Goal: Information Seeking & Learning: Learn about a topic

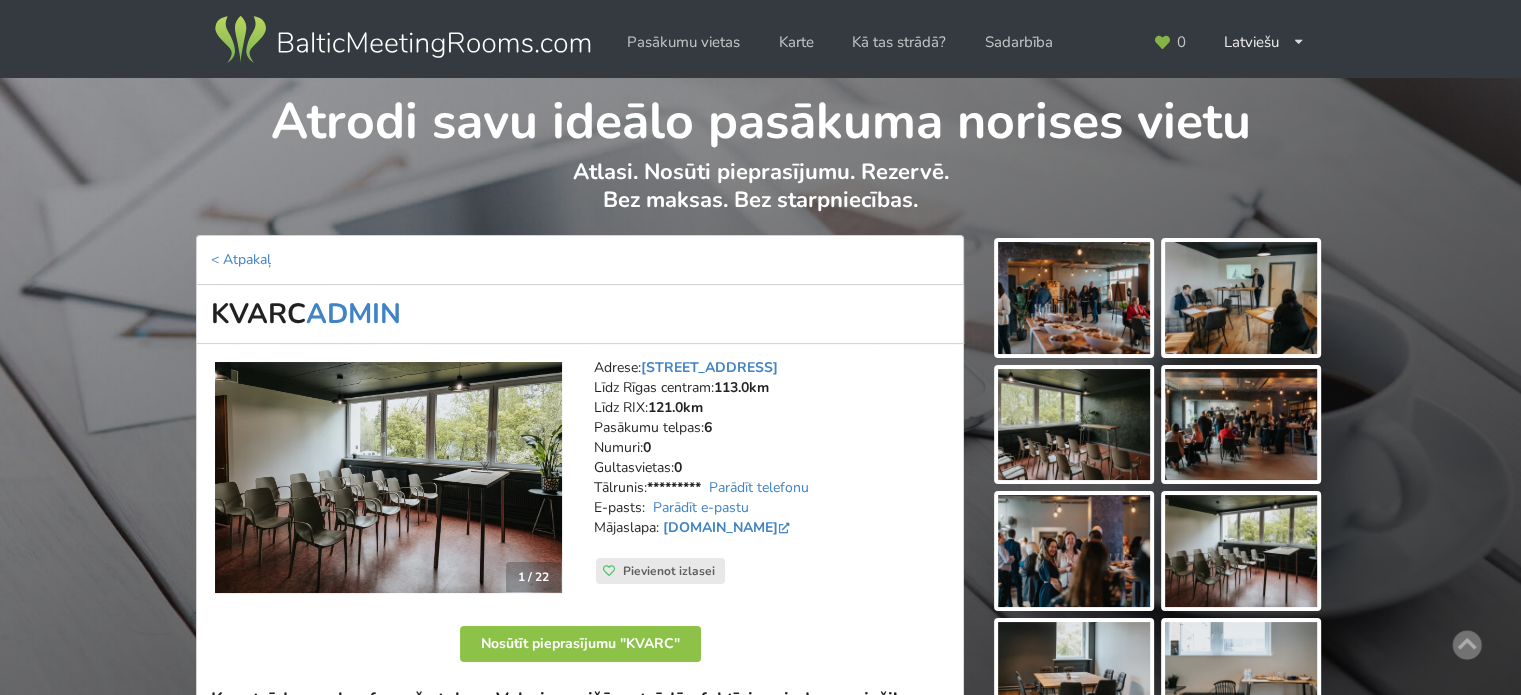
click at [338, 41] on img at bounding box center [402, 40] width 383 height 56
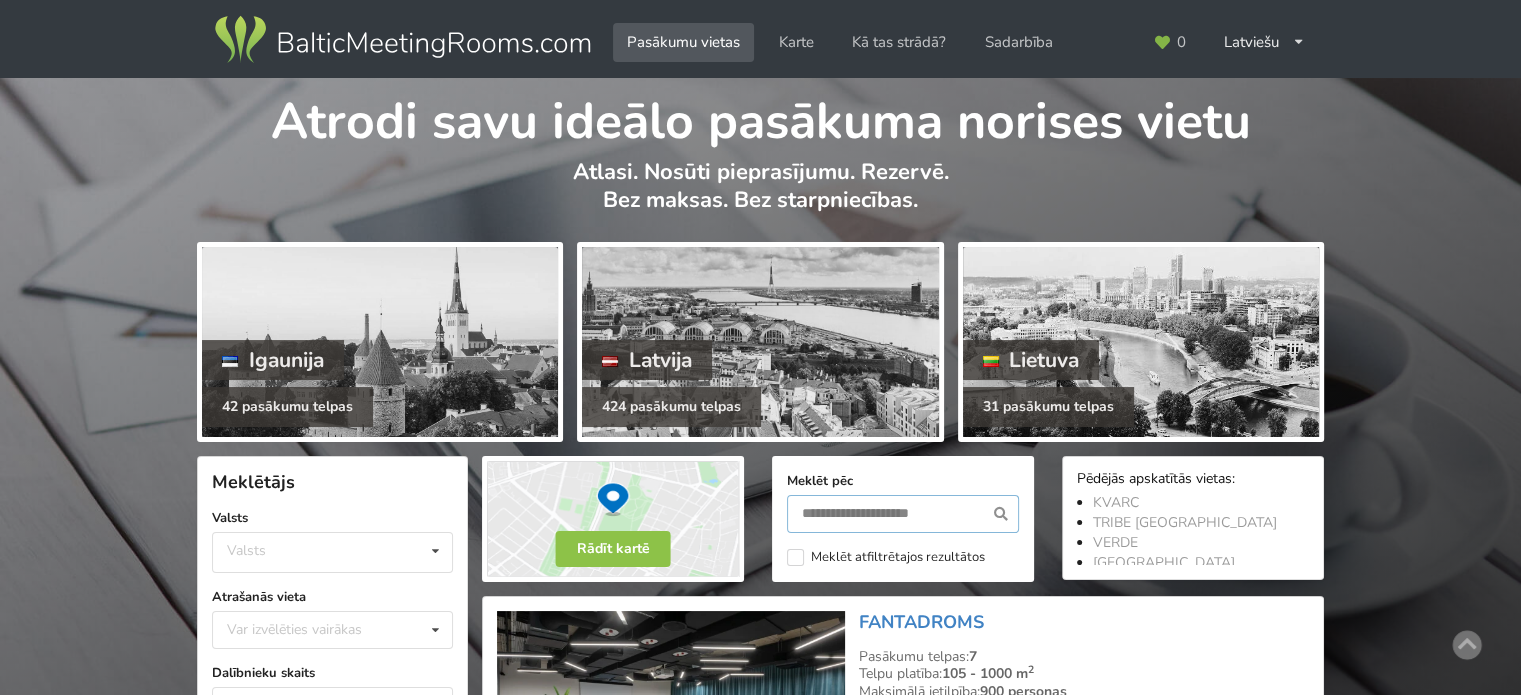
click at [883, 523] on input "text" at bounding box center [903, 514] width 232 height 38
type input "*******"
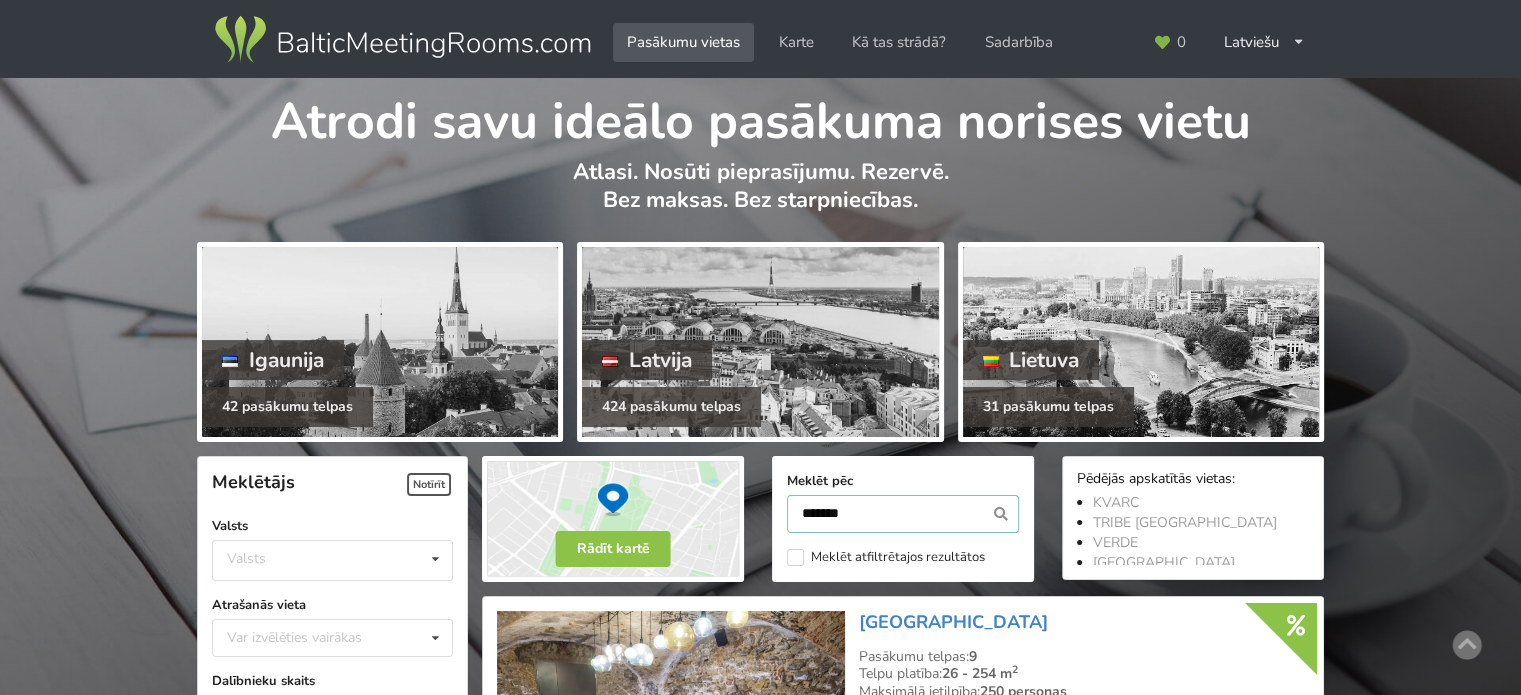
scroll to position [448, 0]
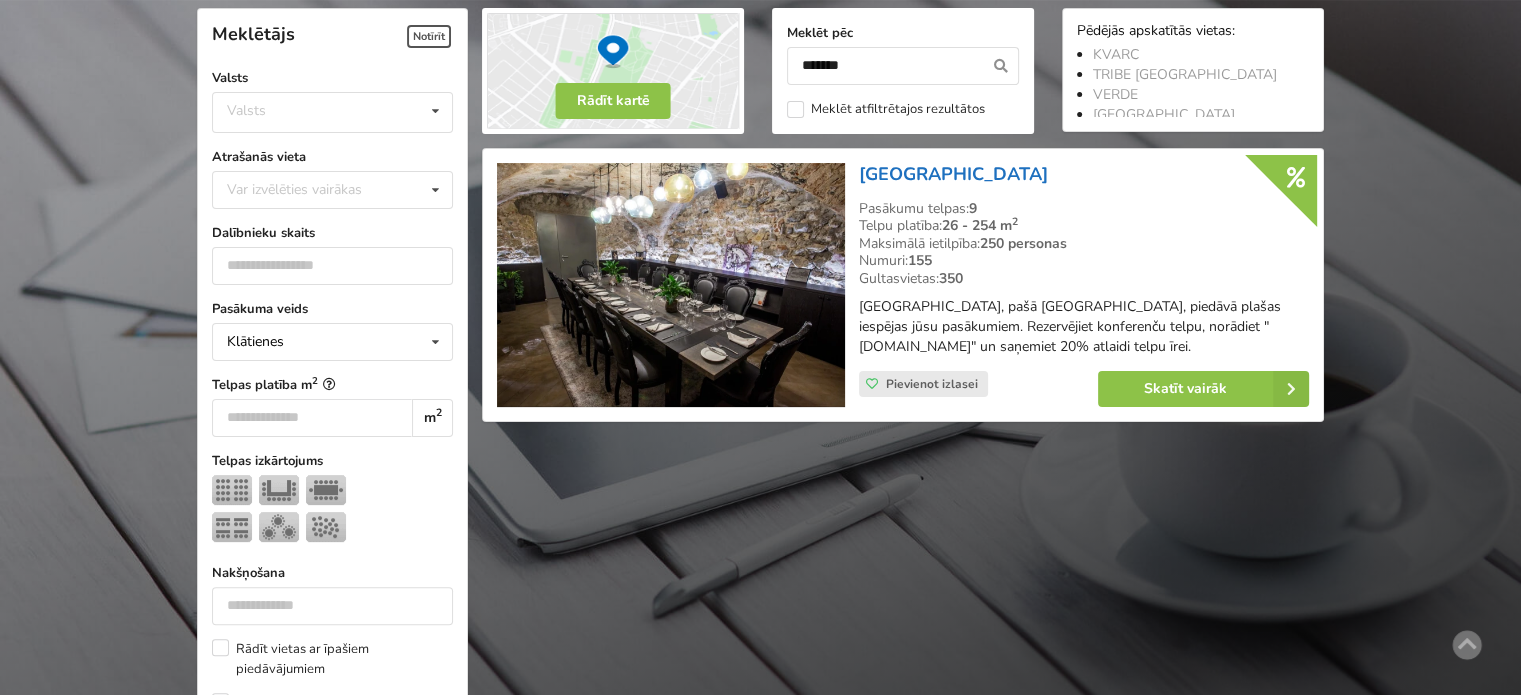
click at [956, 175] on link "[GEOGRAPHIC_DATA]" at bounding box center [953, 174] width 189 height 24
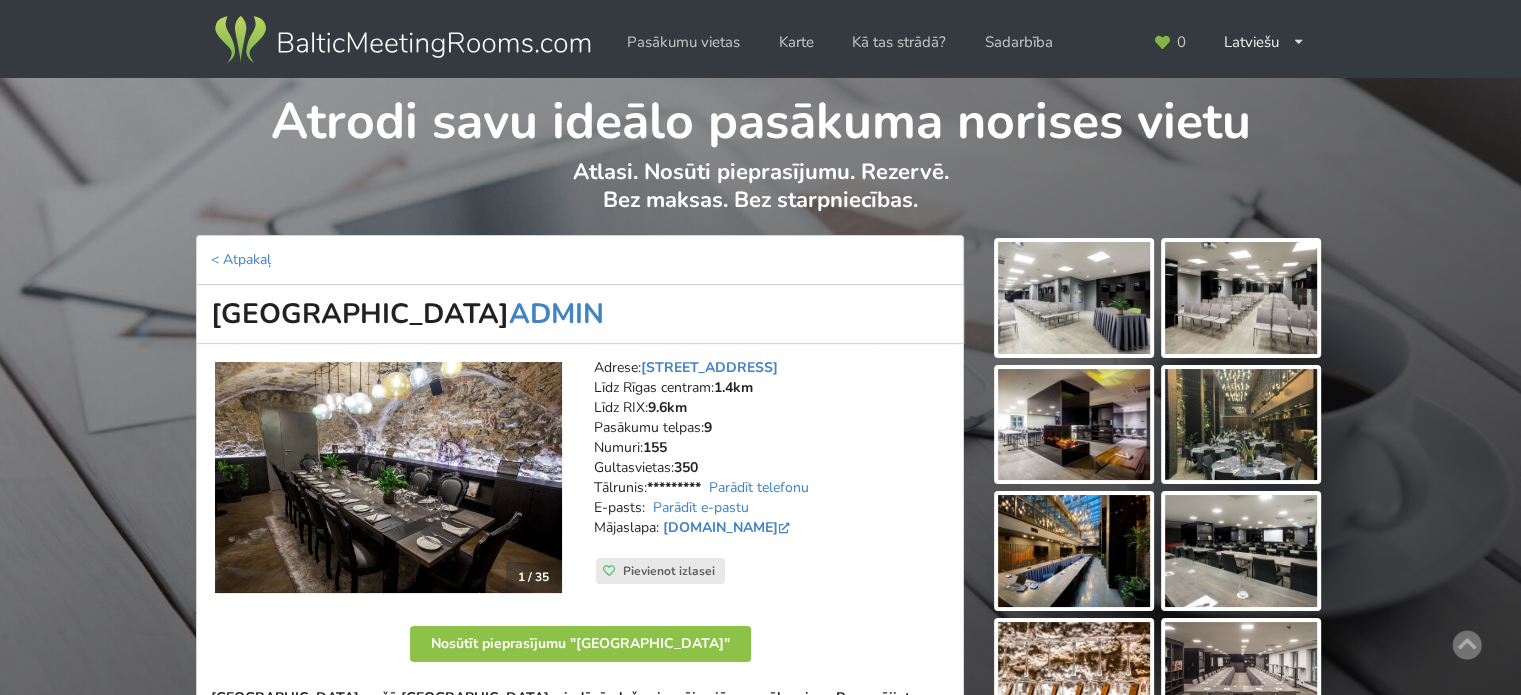
drag, startPoint x: 212, startPoint y: 308, endPoint x: 598, endPoint y: 310, distance: 385.9
click at [598, 310] on h1 "[GEOGRAPHIC_DATA] ADMIN" at bounding box center [580, 314] width 768 height 59
copy h1 "[GEOGRAPHIC_DATA]"
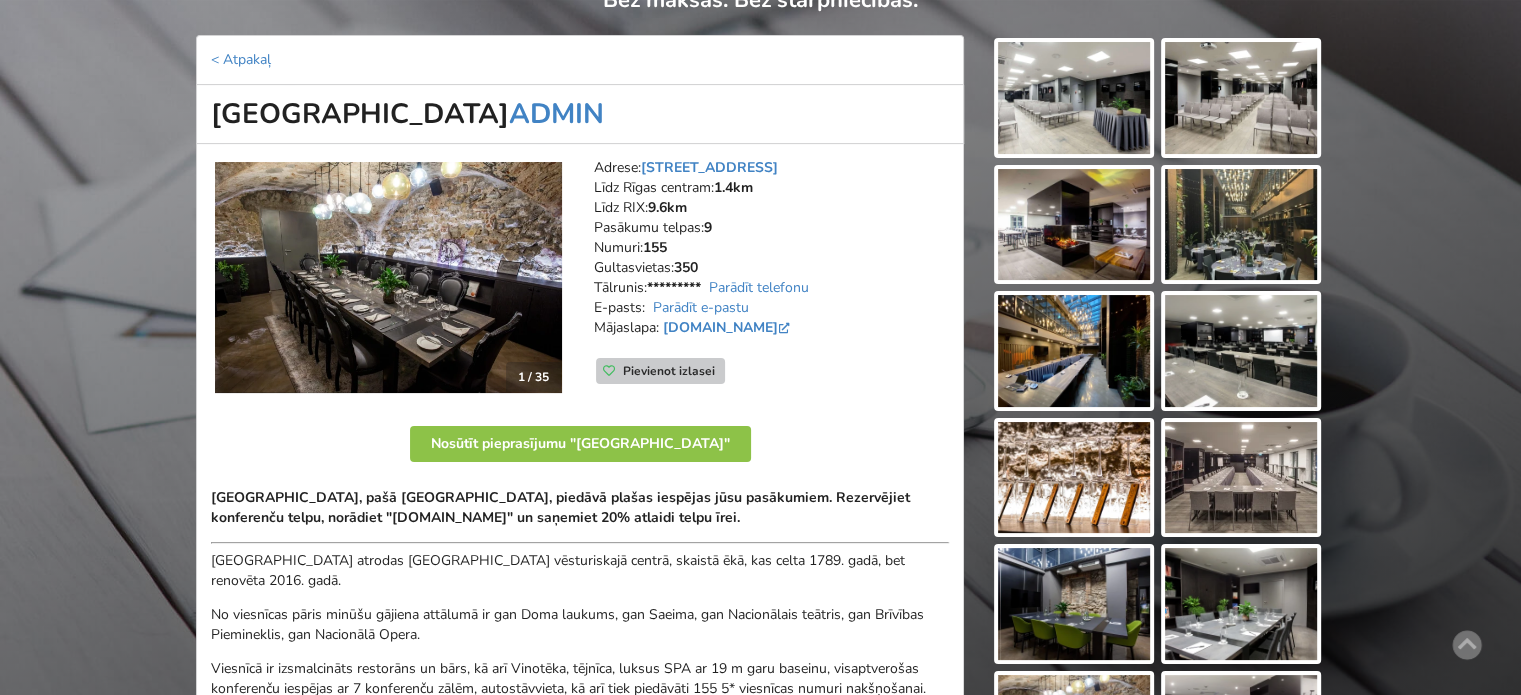
scroll to position [400, 0]
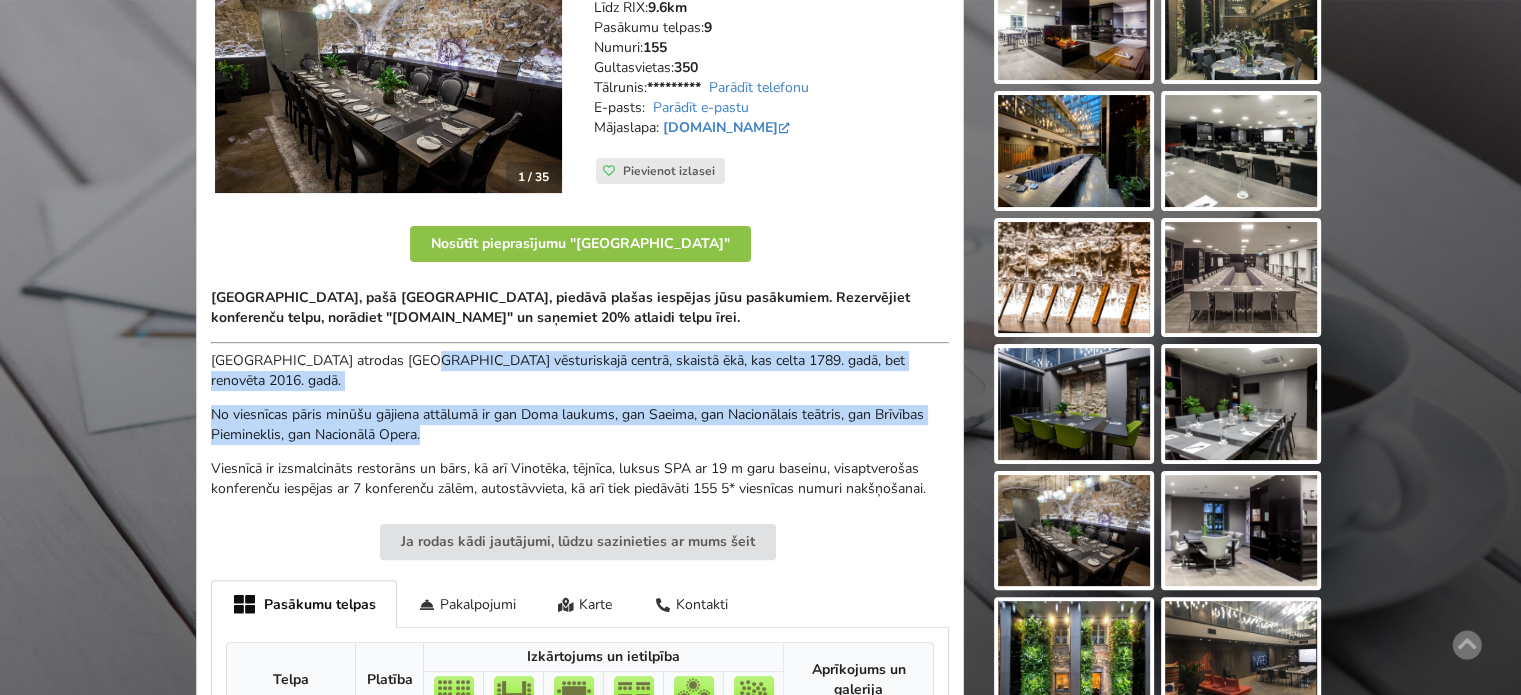
drag, startPoint x: 414, startPoint y: 350, endPoint x: 712, endPoint y: 444, distance: 312.4
click at [712, 444] on div "Pullman Riga Old Town Hotel, pašā Rīgas sirdī, piedāvā plašas iespējas jūsu pas…" at bounding box center [580, 393] width 738 height 211
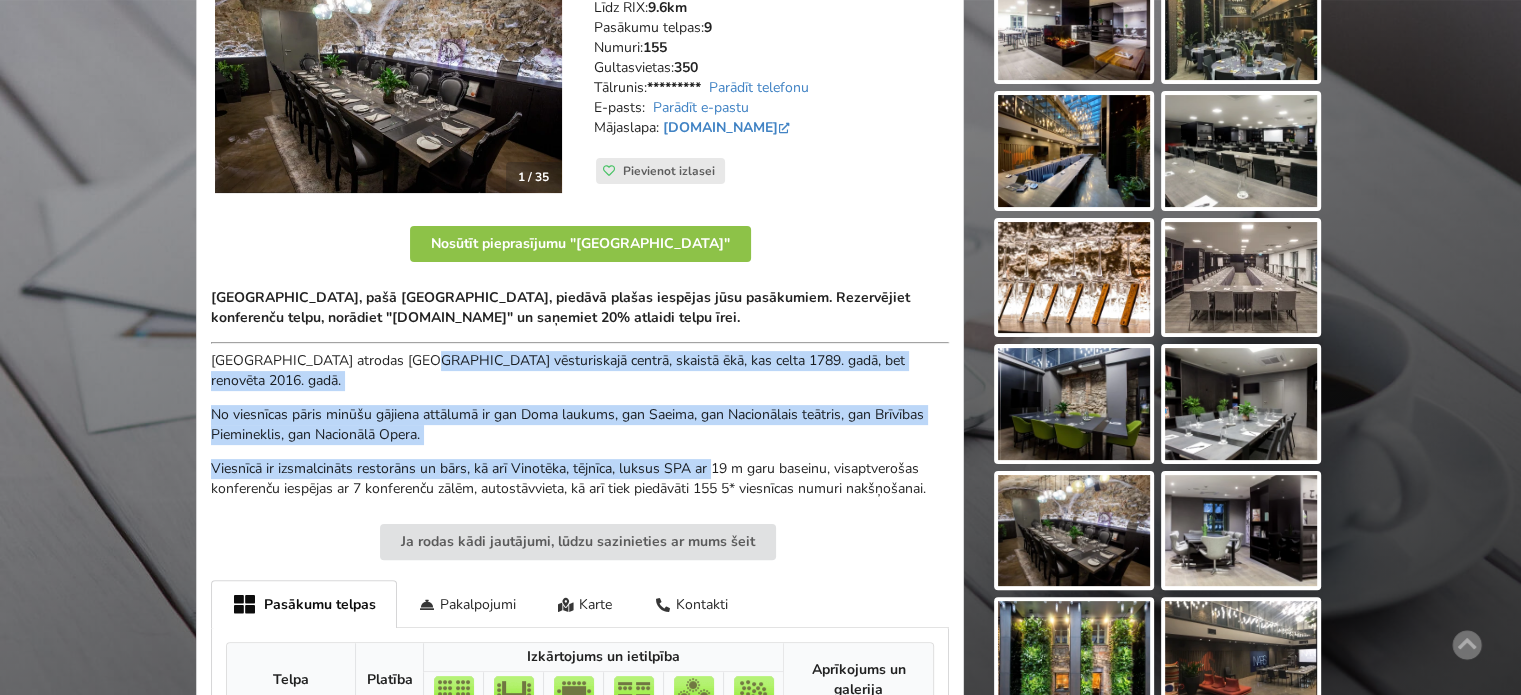
drag, startPoint x: 712, startPoint y: 444, endPoint x: 725, endPoint y: 448, distance: 13.6
click at [712, 444] on div "Pullman Riga Old Town Hotel, pašā Rīgas sirdī, piedāvā plašas iespējas jūsu pas…" at bounding box center [580, 393] width 738 height 211
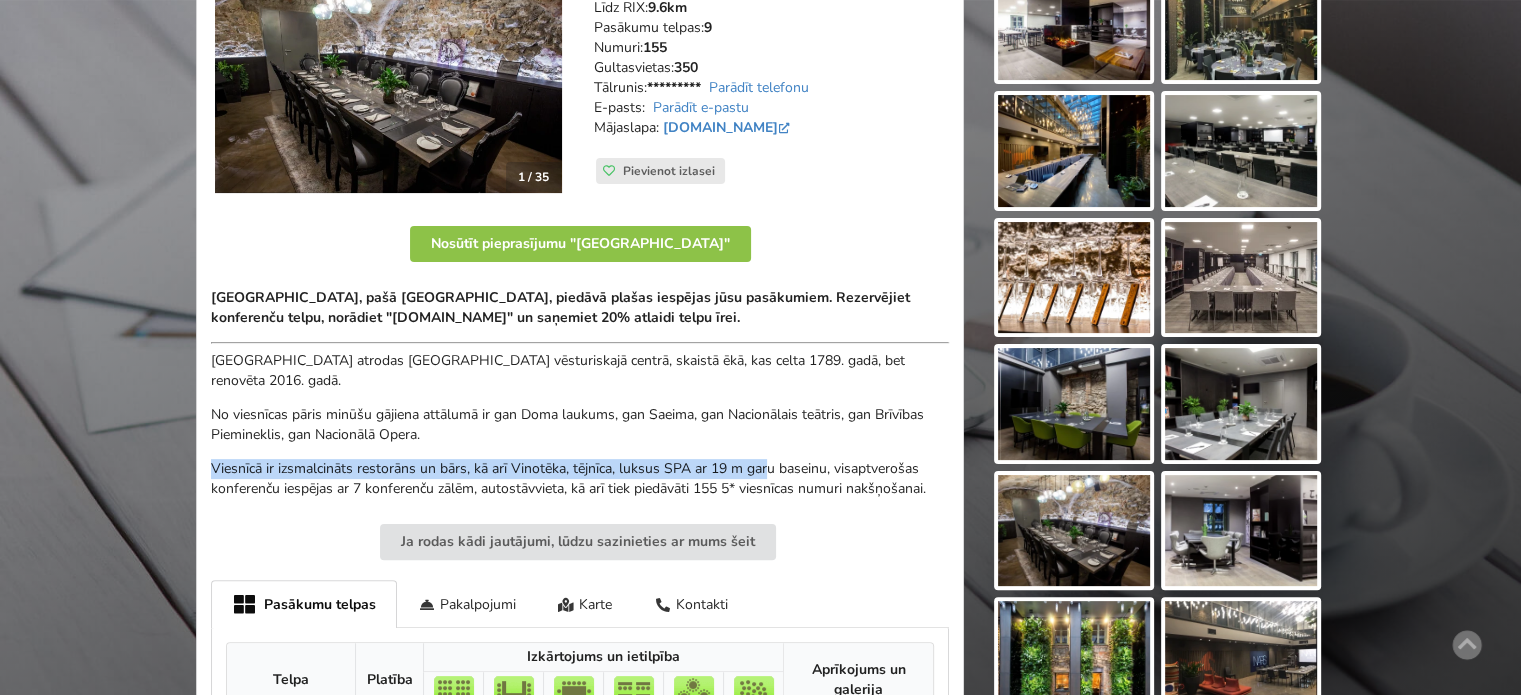
drag, startPoint x: 768, startPoint y: 460, endPoint x: 480, endPoint y: 403, distance: 293.5
click at [480, 404] on div "Pullman Riga Old Town Hotel, pašā Rīgas sirdī, piedāvā plašas iespējas jūsu pas…" at bounding box center [580, 393] width 738 height 211
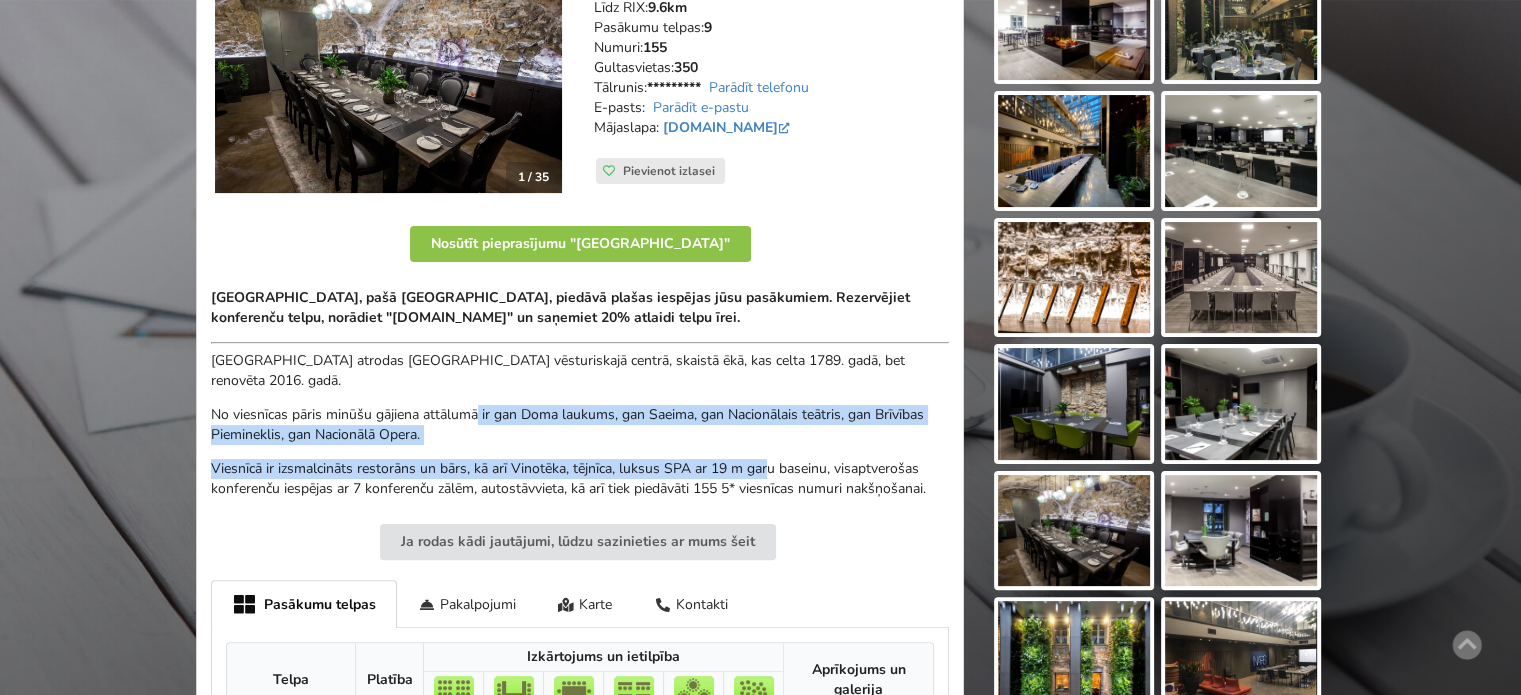
click at [480, 405] on p "No viesnīcas pāris minūšu gājiena attālumā ir gan Doma laukums, gan Saeima, gan…" at bounding box center [580, 425] width 738 height 40
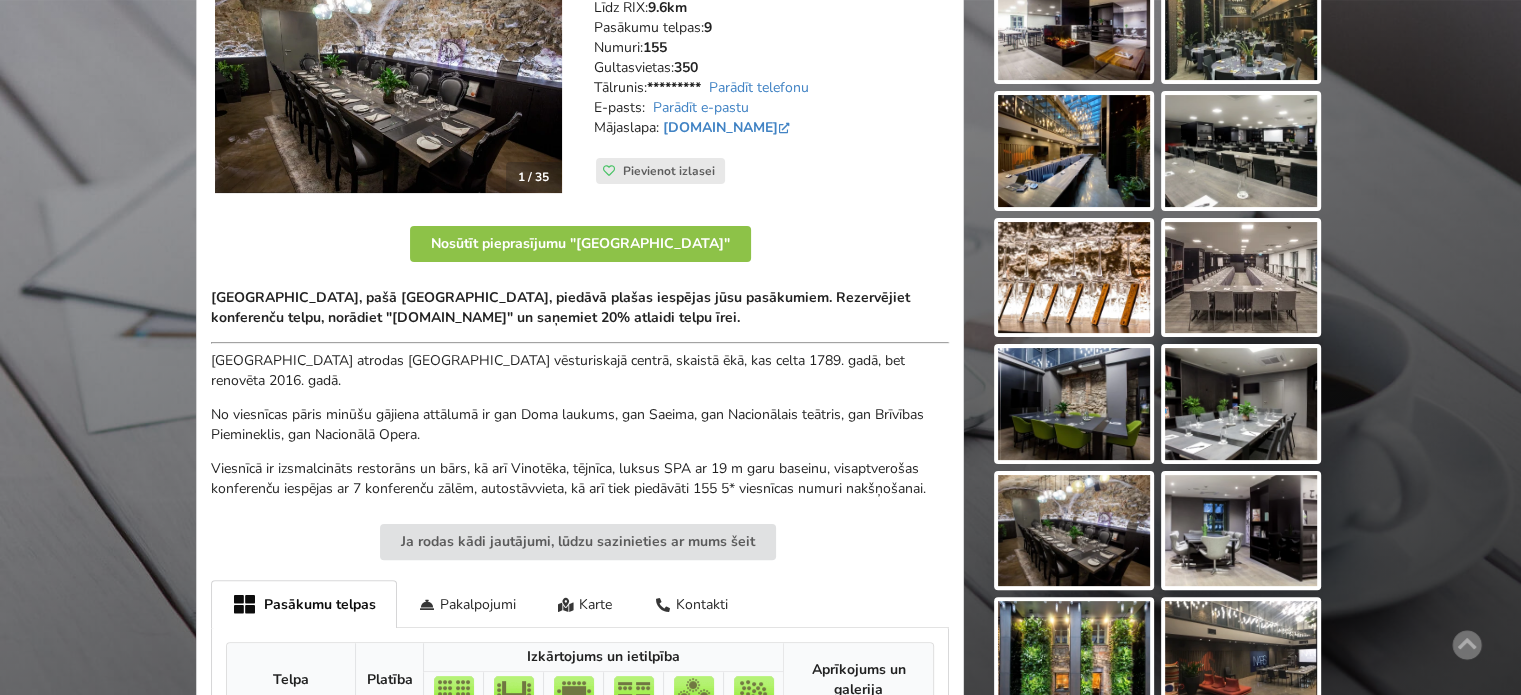
scroll to position [0, 0]
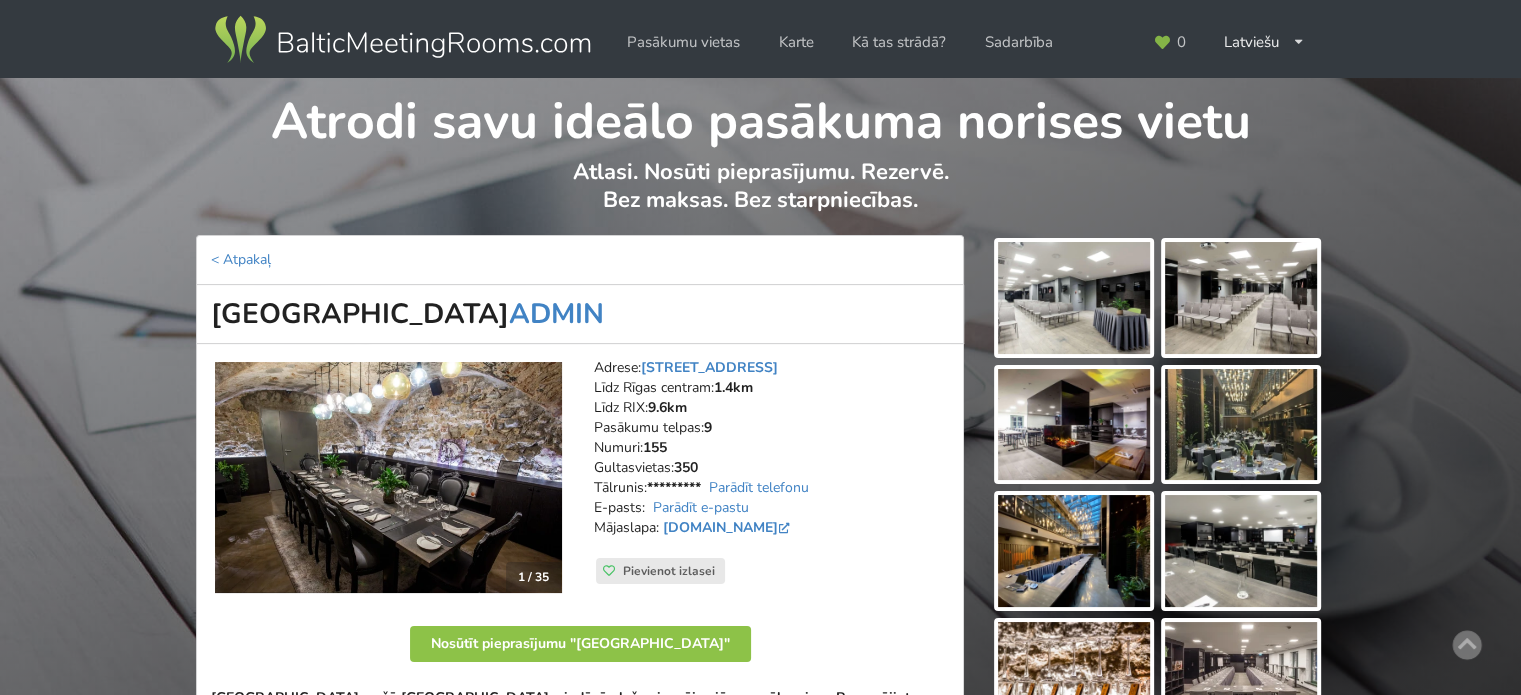
drag, startPoint x: 596, startPoint y: 307, endPoint x: 208, endPoint y: 311, distance: 387.9
click at [208, 311] on h1 "Pullman Riga Old Town Hotel ADMIN" at bounding box center [580, 314] width 768 height 59
copy h1 "[GEOGRAPHIC_DATA]"
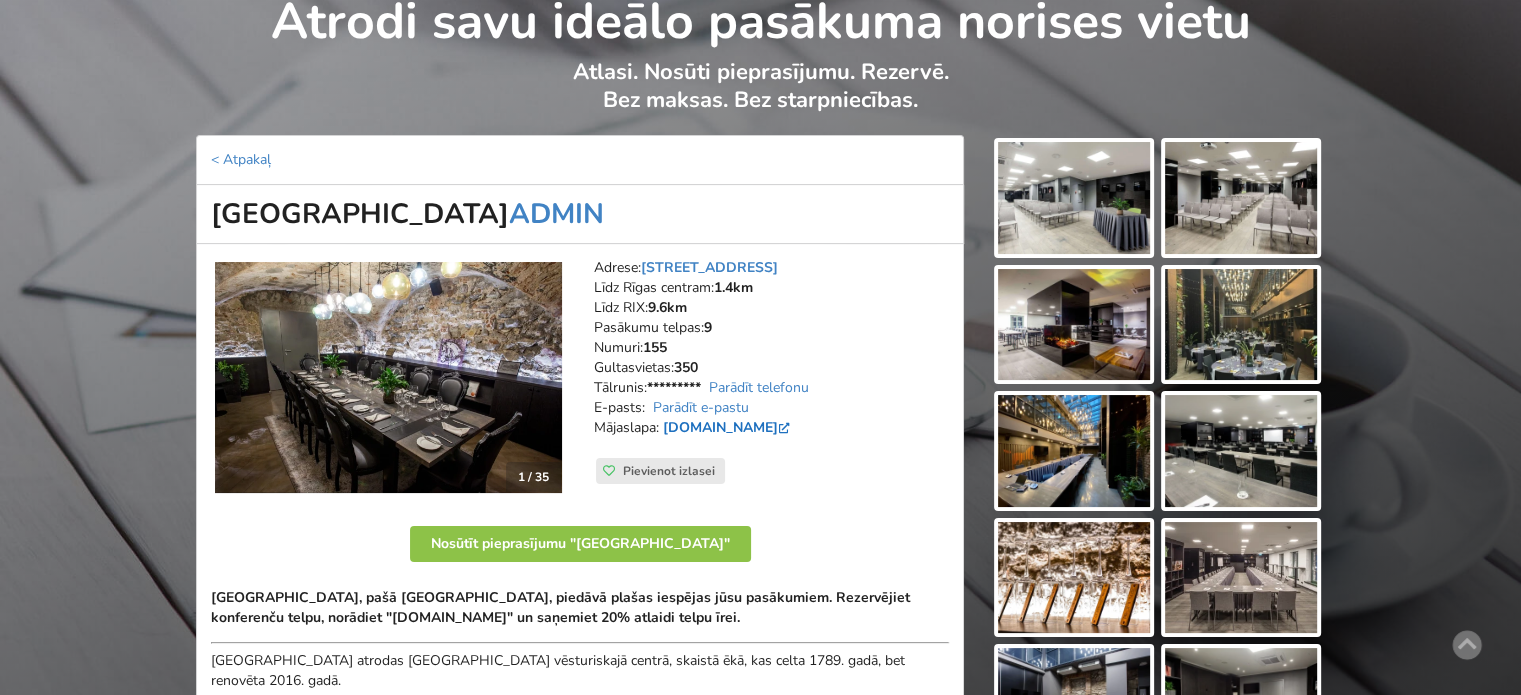
drag, startPoint x: 664, startPoint y: 424, endPoint x: 796, endPoint y: 425, distance: 132.0
click at [794, 425] on strong "[DOMAIN_NAME]" at bounding box center [726, 427] width 135 height 19
copy link "[DOMAIN_NAME]"
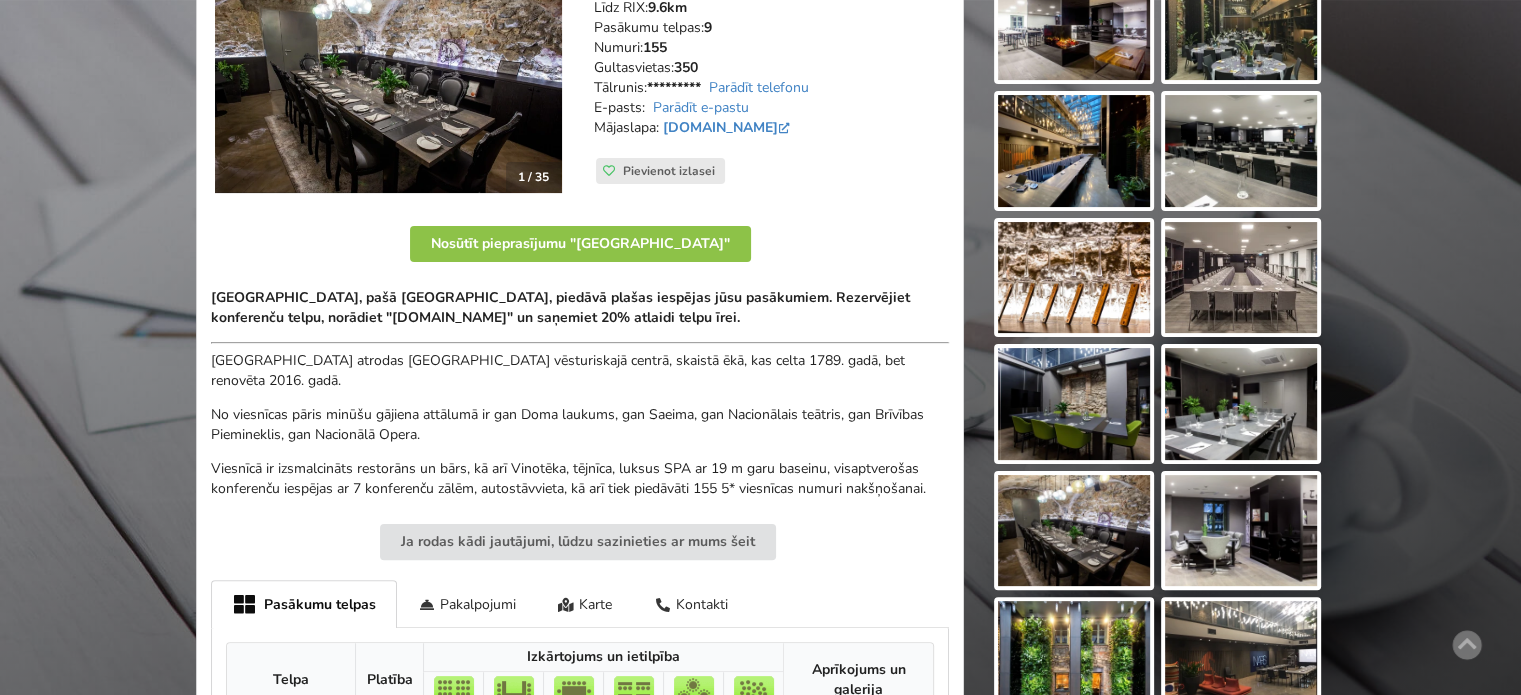
scroll to position [200, 0]
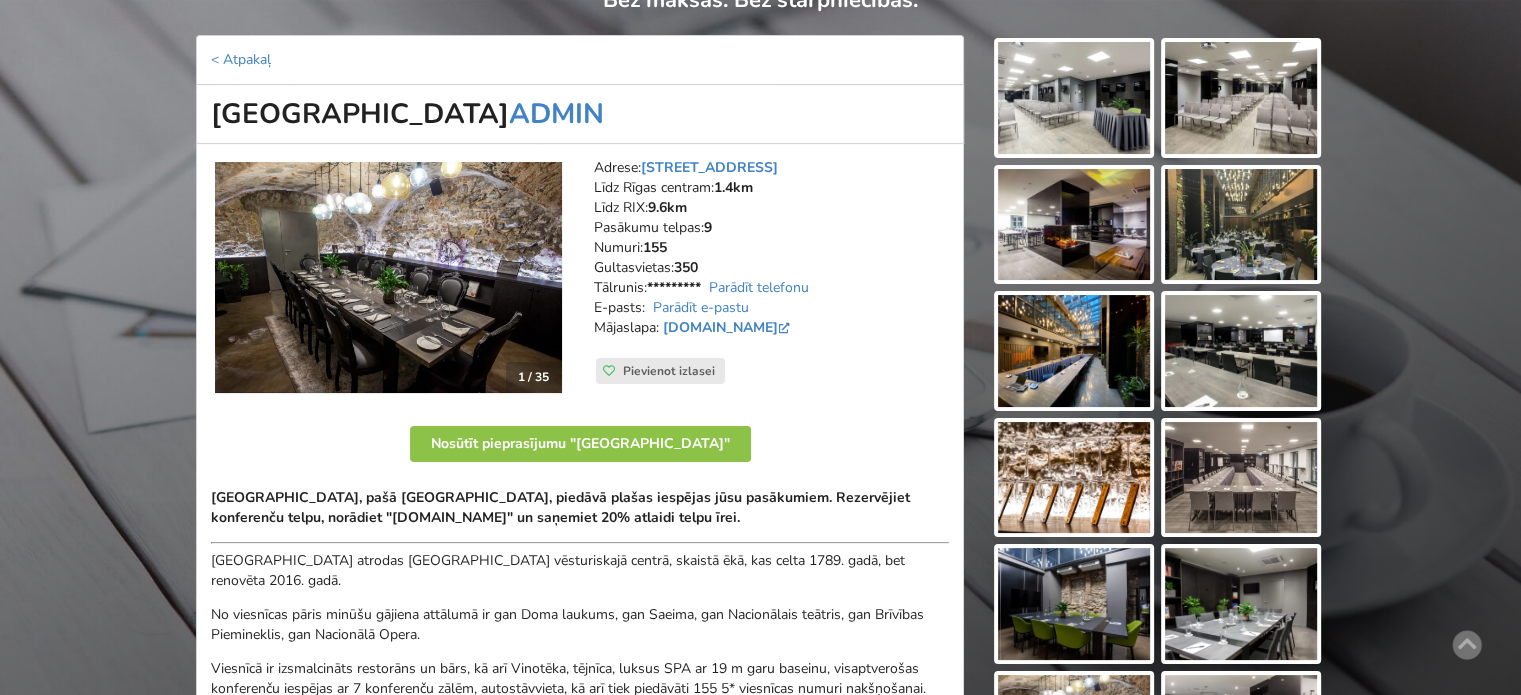
click at [923, 395] on div "Adrese: Jēkaba iela 24, Rīga Līdz Rīgas centram: 1.4km Līdz RIX: 9.6km Pasākumu…" at bounding box center [771, 278] width 383 height 268
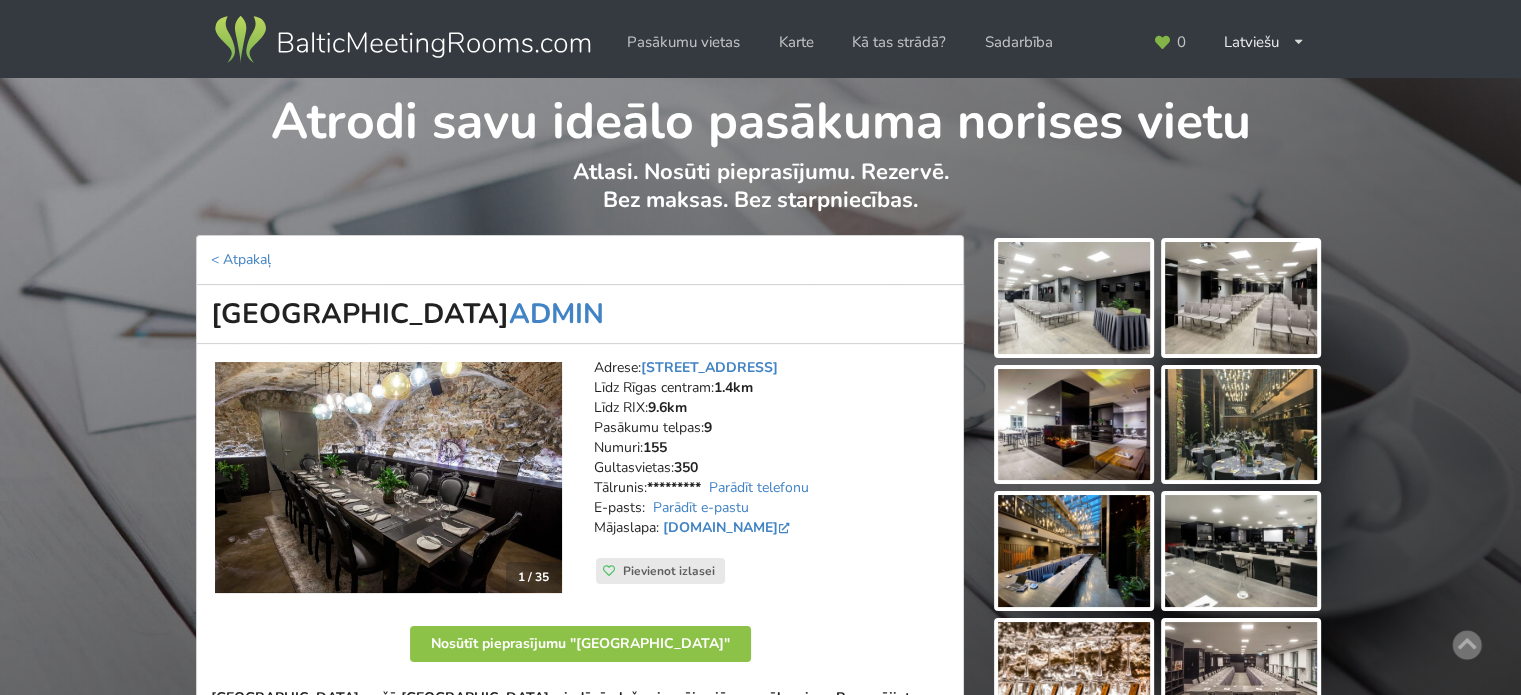
scroll to position [400, 0]
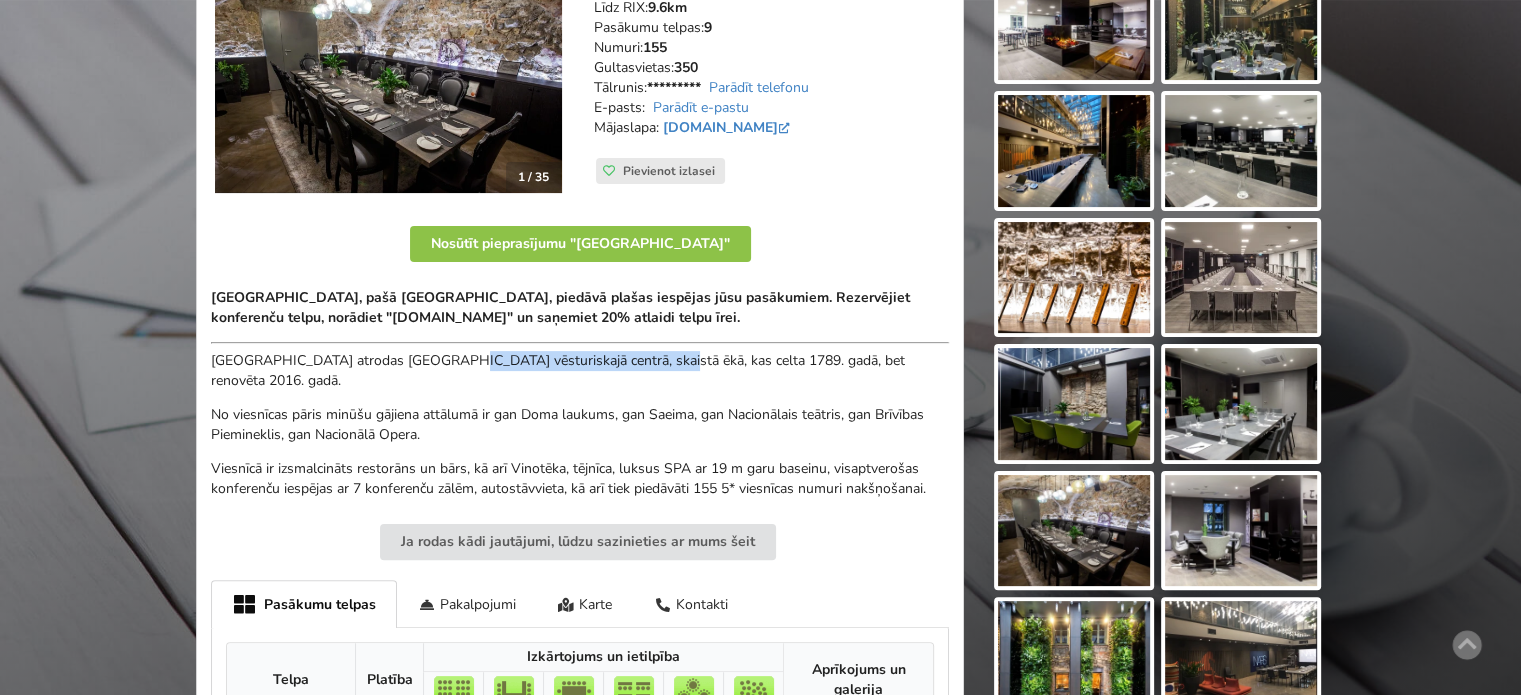
drag, startPoint x: 482, startPoint y: 365, endPoint x: 761, endPoint y: 371, distance: 279.0
click at [742, 371] on p "[GEOGRAPHIC_DATA] atrodas [GEOGRAPHIC_DATA] vēsturiskajā centrā, skaistā ēkā, k…" at bounding box center [580, 371] width 738 height 40
click at [785, 371] on p "[GEOGRAPHIC_DATA] atrodas [GEOGRAPHIC_DATA] vēsturiskajā centrā, skaistā ēkā, k…" at bounding box center [580, 371] width 738 height 40
drag, startPoint x: 474, startPoint y: 427, endPoint x: 506, endPoint y: 434, distance: 32.7
click at [504, 433] on p "No viesnīcas pāris minūšu gājiena attālumā ir gan Doma laukums, gan Saeima, gan…" at bounding box center [580, 425] width 738 height 40
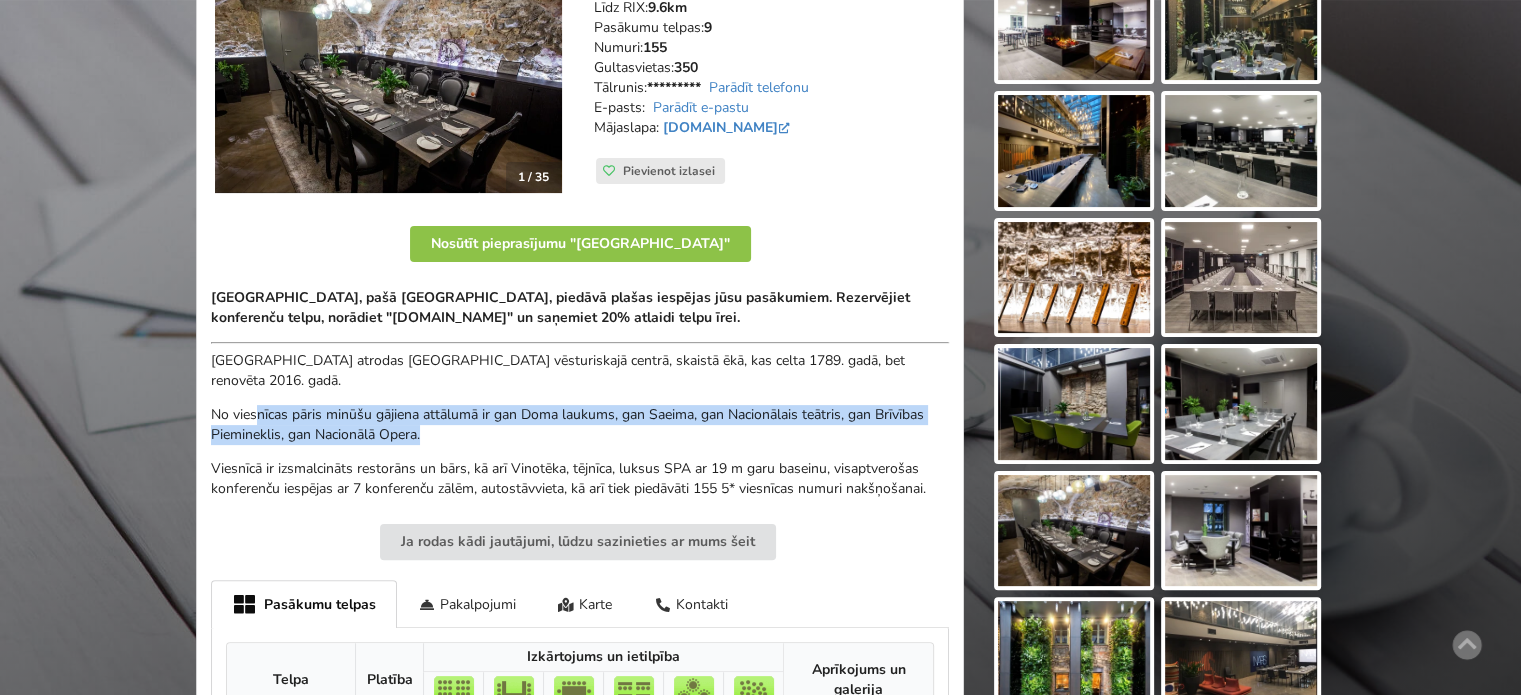
click at [506, 435] on p "No viesnīcas pāris minūšu gājiena attālumā ir gan Doma laukums, gan Saeima, gan…" at bounding box center [580, 425] width 738 height 40
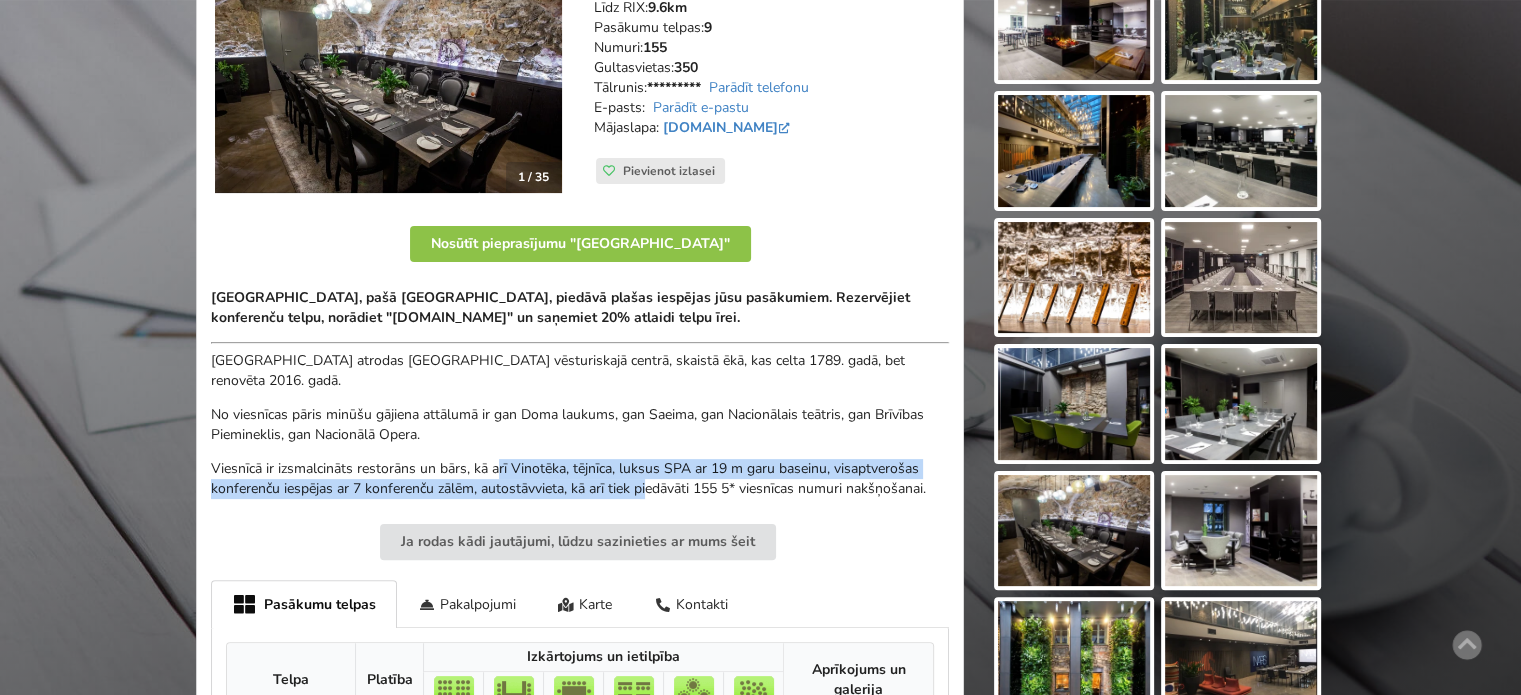
drag, startPoint x: 464, startPoint y: 466, endPoint x: 340, endPoint y: 446, distance: 125.6
click at [364, 450] on div "Pullman Riga Old Town Hotel, pašā Rīgas sirdī, piedāvā plašas iespējas jūsu pas…" at bounding box center [580, 393] width 738 height 211
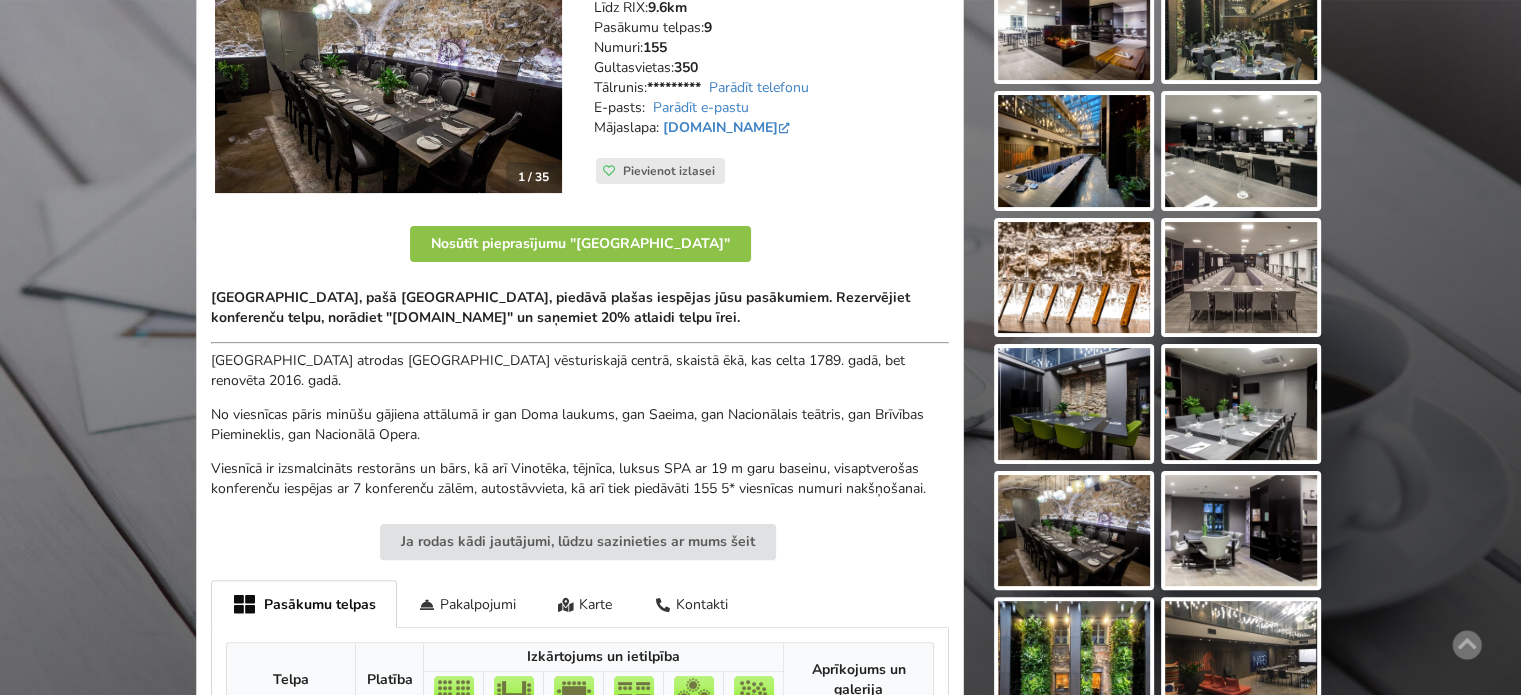
click at [336, 445] on div "Pullman Riga Old Town Hotel, pašā Rīgas sirdī, piedāvā plašas iespējas jūsu pas…" at bounding box center [580, 393] width 738 height 211
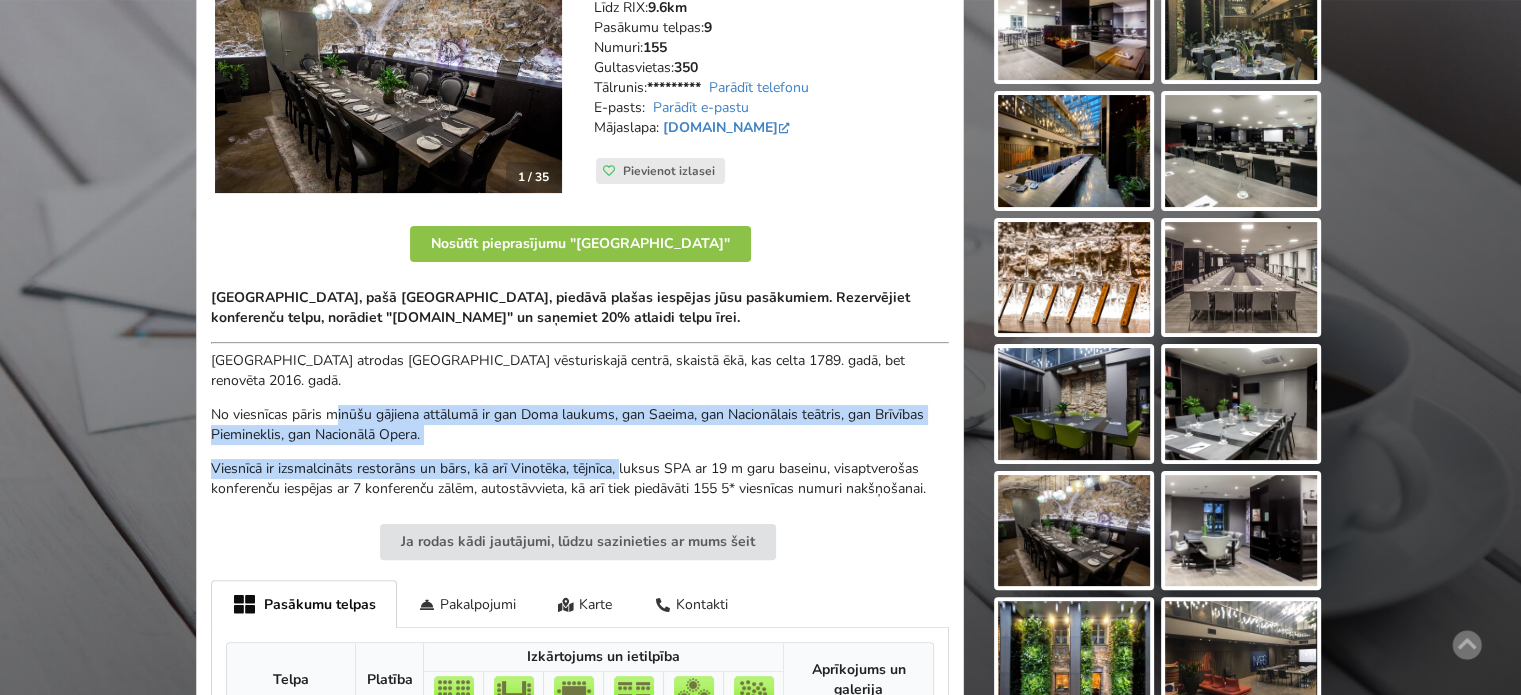
drag, startPoint x: 336, startPoint y: 406, endPoint x: 682, endPoint y: 483, distance: 354.4
click at [676, 482] on div "Pullman Riga Old Town Hotel, pašā Rīgas sirdī, piedāvā plašas iespējas jūsu pas…" at bounding box center [580, 393] width 738 height 211
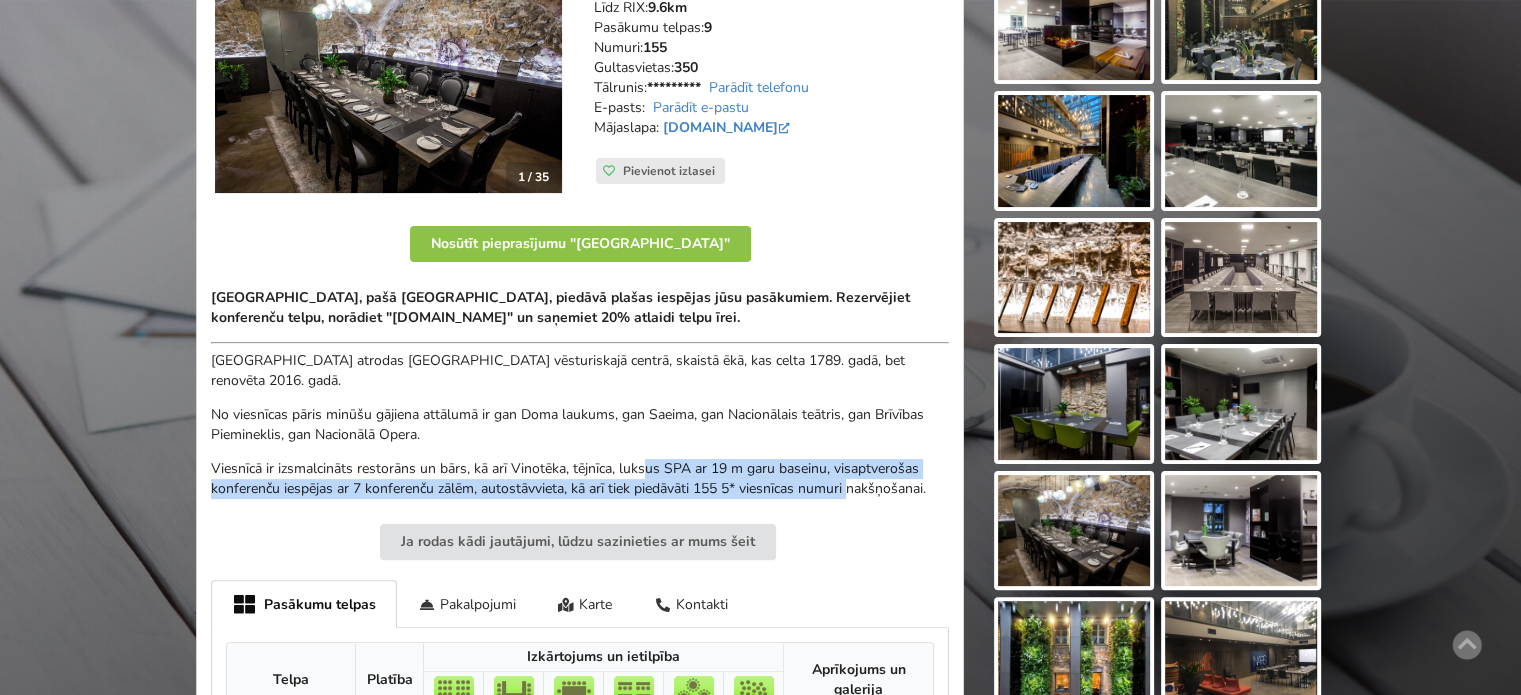
drag, startPoint x: 854, startPoint y: 488, endPoint x: 522, endPoint y: 470, distance: 332.4
click at [535, 471] on p "Viesnīcā ir izsmalcināts restorāns un bārs, kā arī Vinotēka, tējnīca, luksus SP…" at bounding box center [580, 479] width 738 height 40
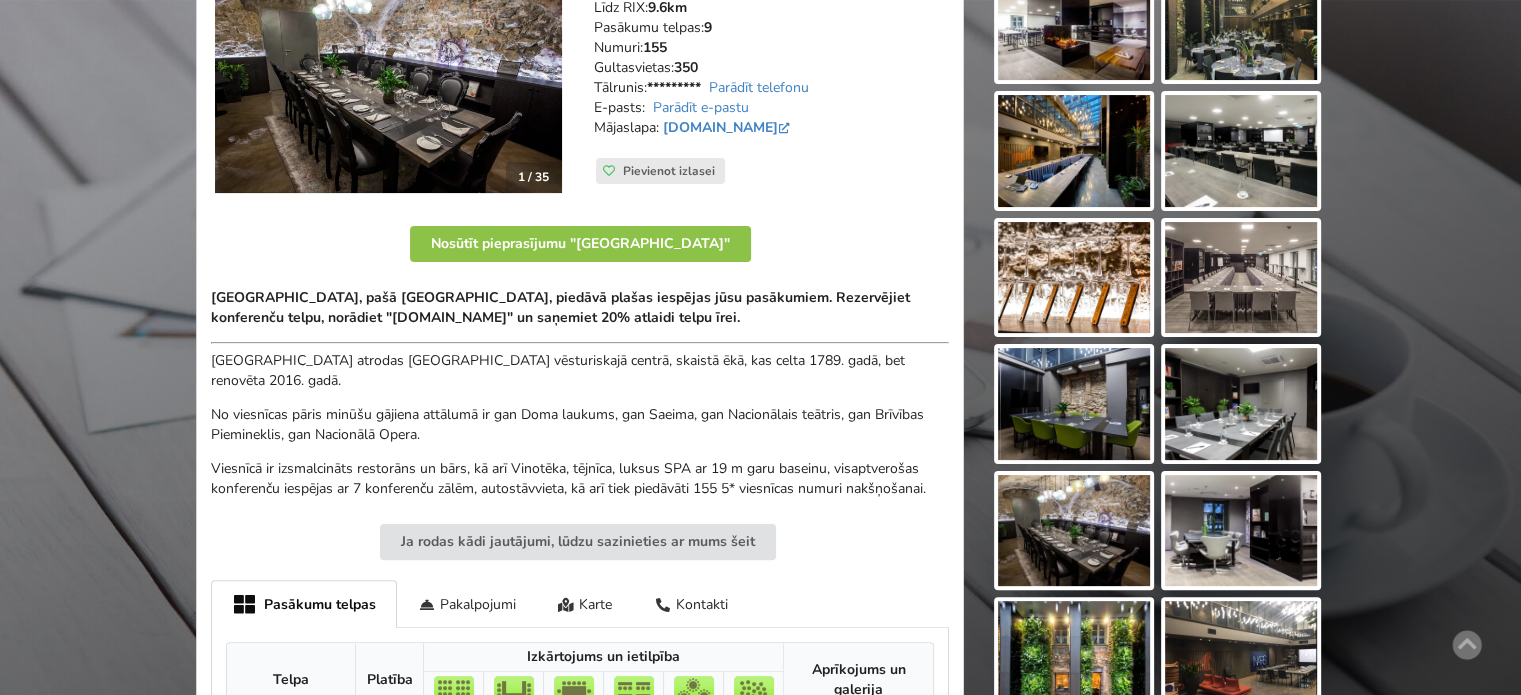
drag, startPoint x: 520, startPoint y: 470, endPoint x: 479, endPoint y: 470, distance: 41.0
click at [490, 470] on p "Viesnīcā ir izsmalcināts restorāns un bārs, kā arī Vinotēka, tējnīca, luksus SP…" at bounding box center [580, 479] width 738 height 40
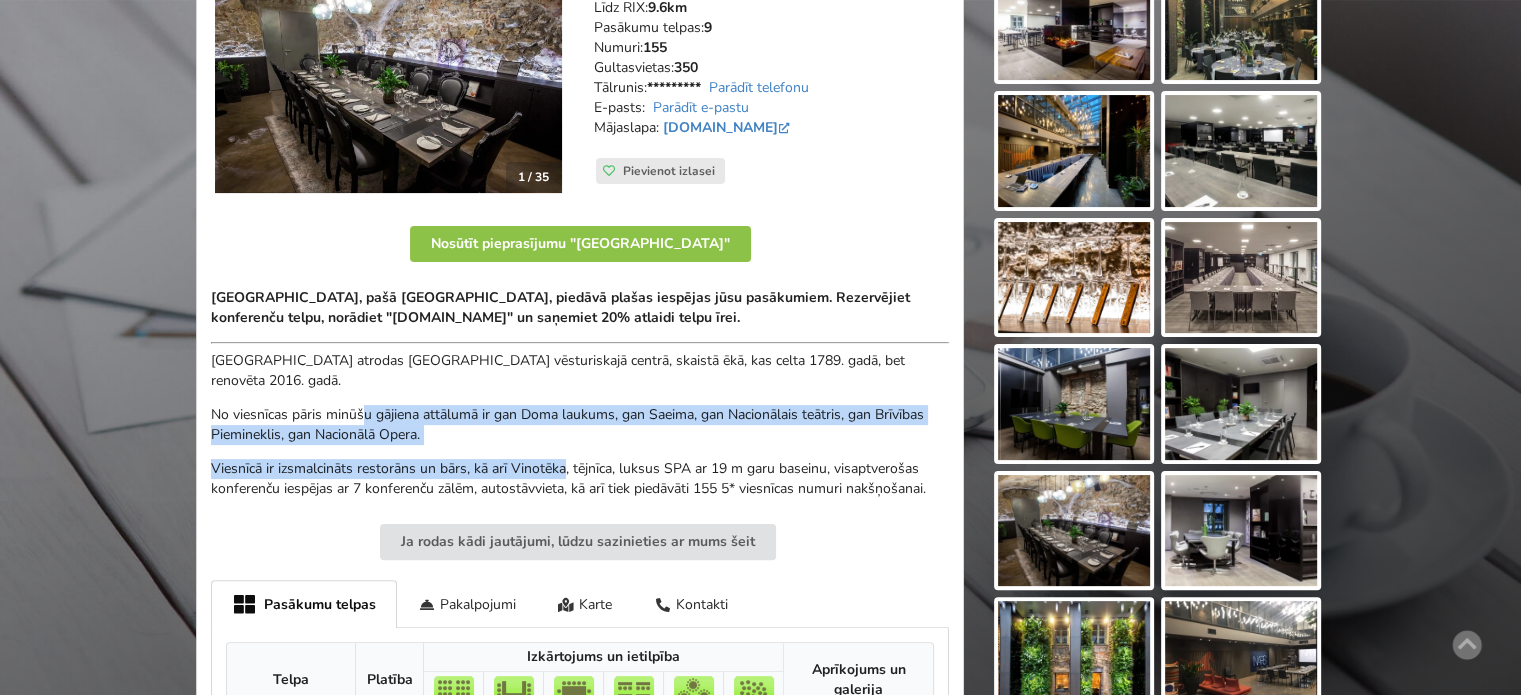
drag, startPoint x: 361, startPoint y: 411, endPoint x: 582, endPoint y: 471, distance: 229.0
click at [582, 471] on div "Pullman Riga Old Town Hotel, pašā Rīgas sirdī, piedāvā plašas iespējas jūsu pas…" at bounding box center [580, 393] width 738 height 211
click at [582, 471] on p "Viesnīcā ir izsmalcināts restorāns un bārs, kā arī Vinotēka, tējnīca, luksus SP…" at bounding box center [580, 479] width 738 height 40
drag, startPoint x: 336, startPoint y: 408, endPoint x: 644, endPoint y: 475, distance: 315.1
click at [641, 475] on div "Pullman Riga Old Town Hotel, pašā Rīgas sirdī, piedāvā plašas iespējas jūsu pas…" at bounding box center [580, 393] width 738 height 211
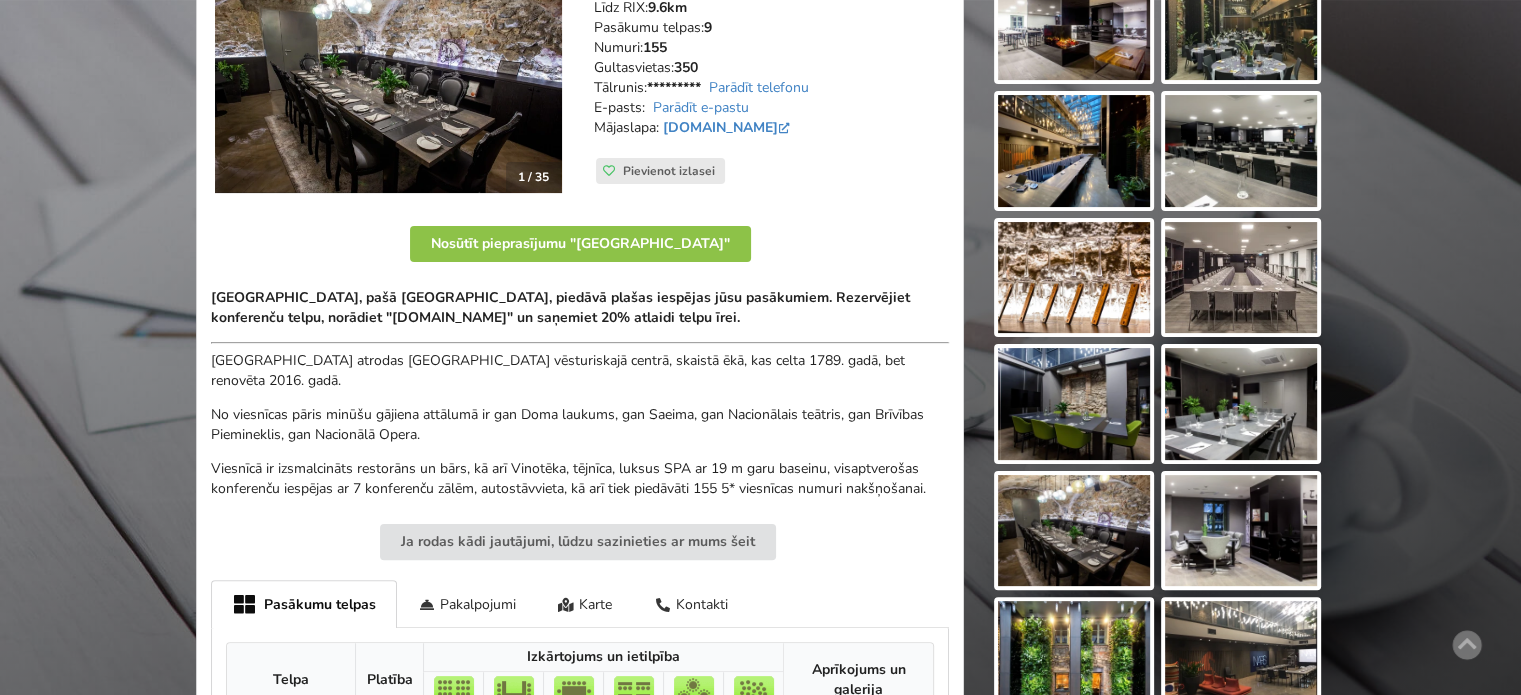
click at [644, 475] on p "Viesnīcā ir izsmalcināts restorāns un bārs, kā arī Vinotēka, tējnīca, luksus SP…" at bounding box center [580, 479] width 738 height 40
drag, startPoint x: 624, startPoint y: 482, endPoint x: 744, endPoint y: 491, distance: 120.3
click at [744, 491] on p "Viesnīcā ir izsmalcināts restorāns un bārs, kā arī Vinotēka, tējnīca, luksus SP…" at bounding box center [580, 479] width 738 height 40
drag, startPoint x: 869, startPoint y: 492, endPoint x: 459, endPoint y: 472, distance: 410.4
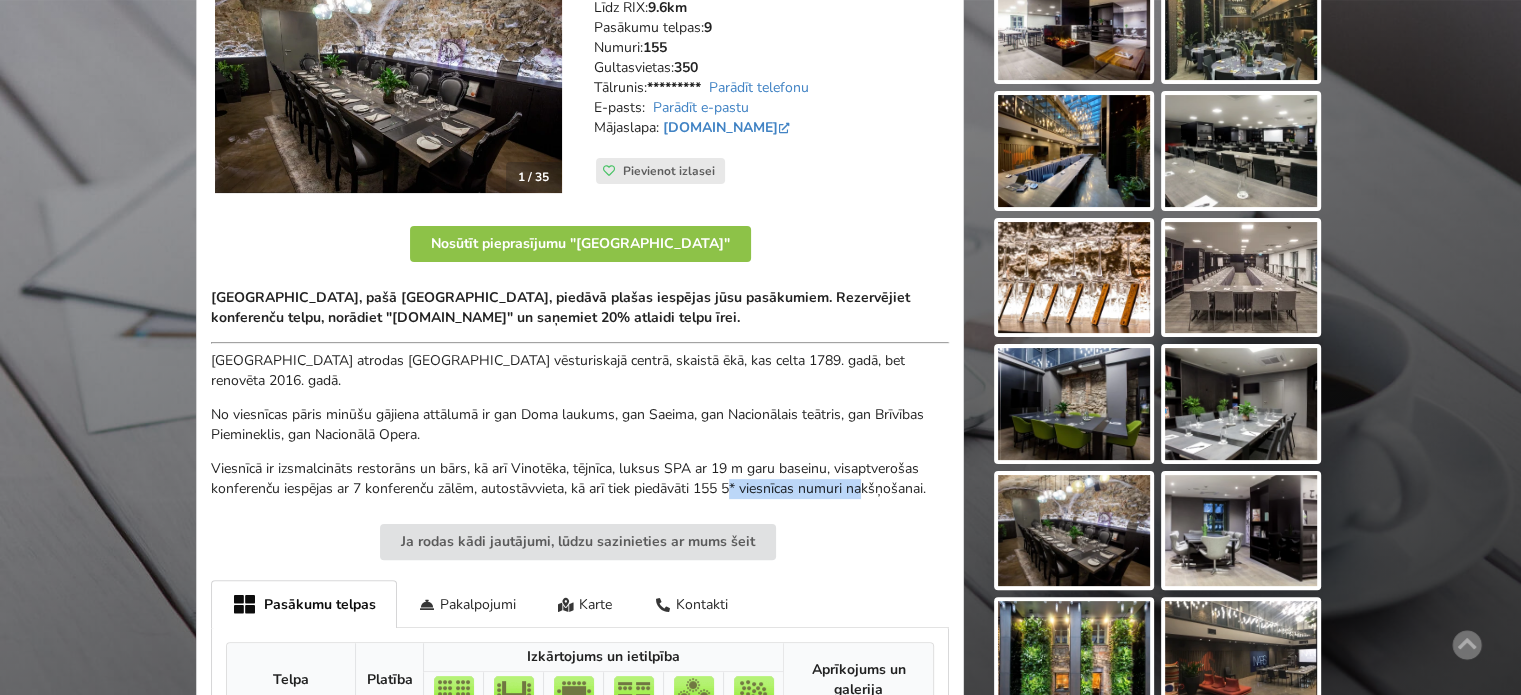
click at [515, 475] on p "Viesnīcā ir izsmalcināts restorāns un bārs, kā arī Vinotēka, tējnīca, luksus SP…" at bounding box center [580, 479] width 738 height 40
click at [459, 472] on p "Viesnīcā ir izsmalcināts restorāns un bārs, kā arī Vinotēka, tējnīca, luksus SP…" at bounding box center [580, 479] width 738 height 40
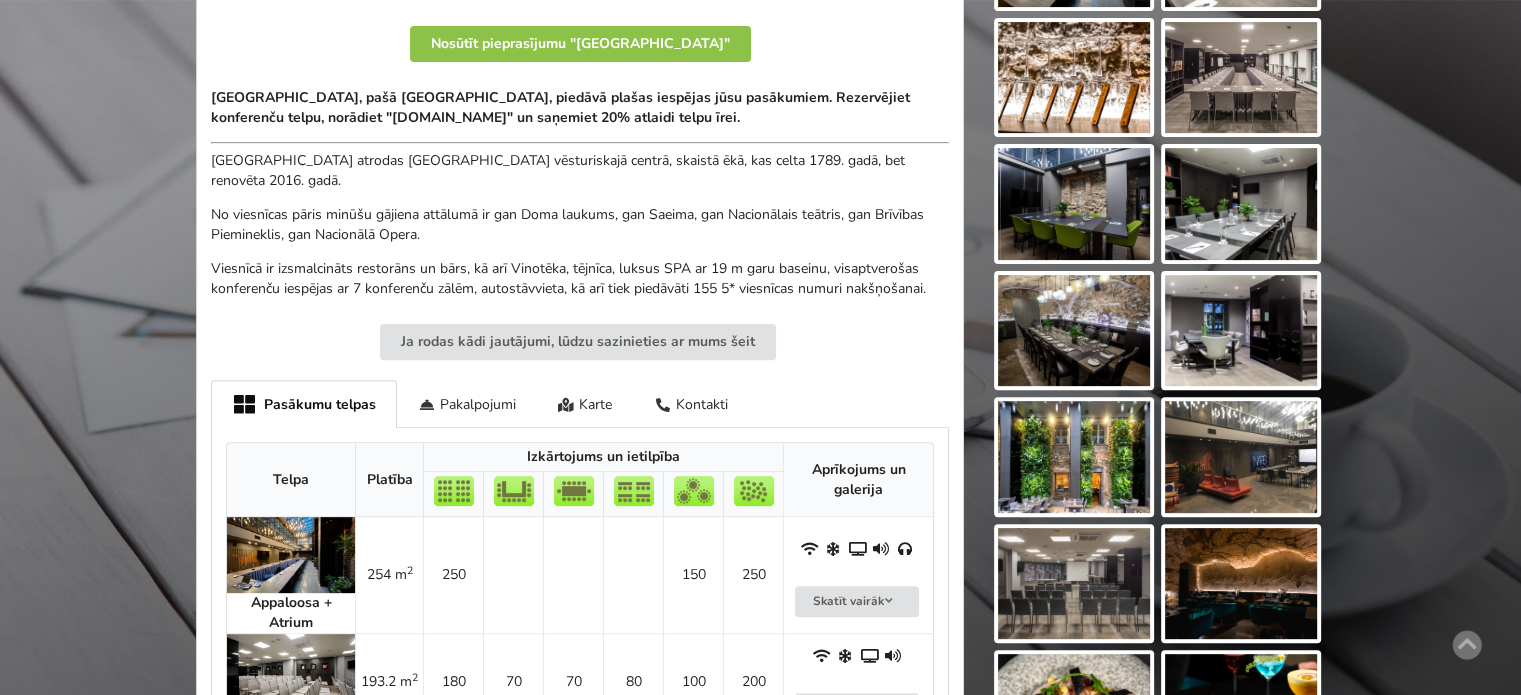
scroll to position [500, 0]
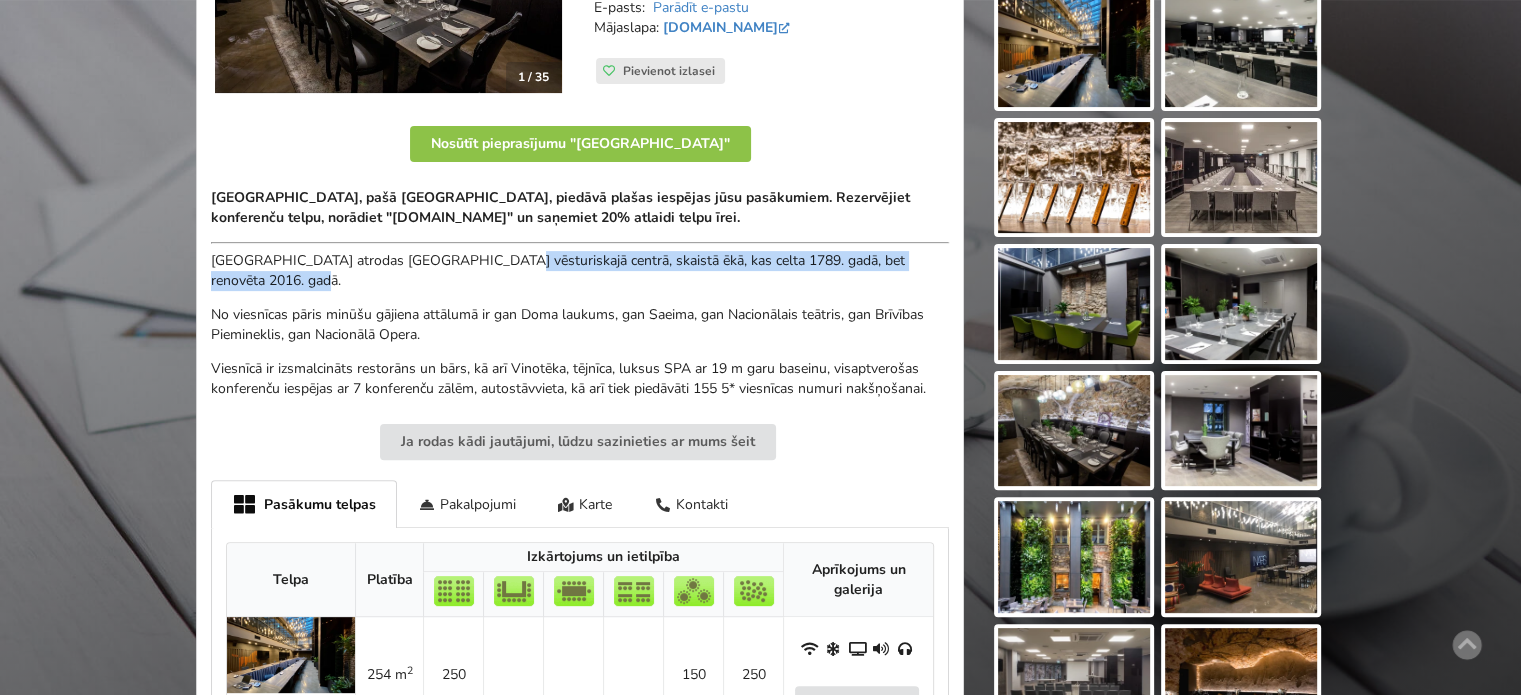
drag, startPoint x: 558, startPoint y: 271, endPoint x: 751, endPoint y: 303, distance: 195.6
click at [712, 296] on div "Pullman Riga Old Town Hotel, pašā Rīgas sirdī, piedāvā plašas iespējas jūsu pas…" at bounding box center [580, 293] width 738 height 211
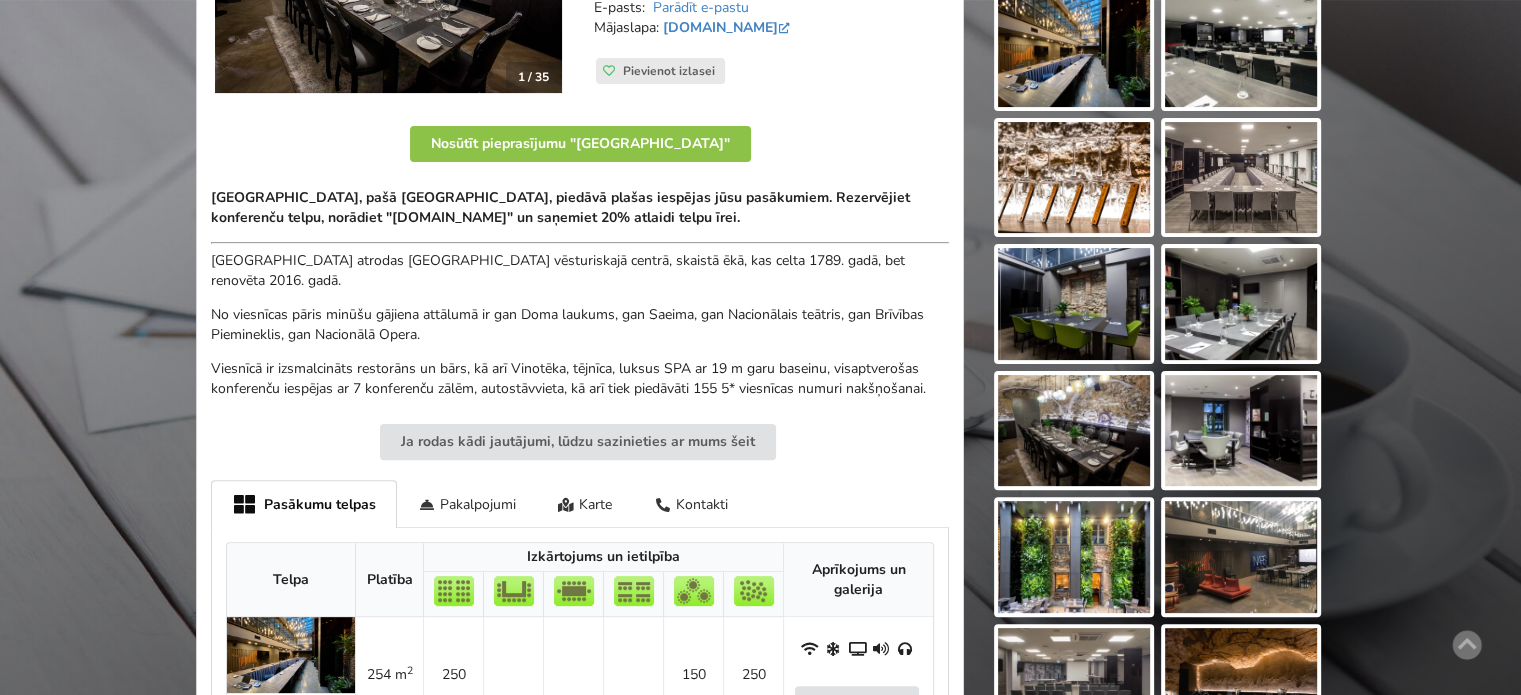
click at [751, 305] on p "No viesnīcas pāris minūšu gājiena attālumā ir gan Doma laukums, gan Saeima, gan…" at bounding box center [580, 325] width 738 height 40
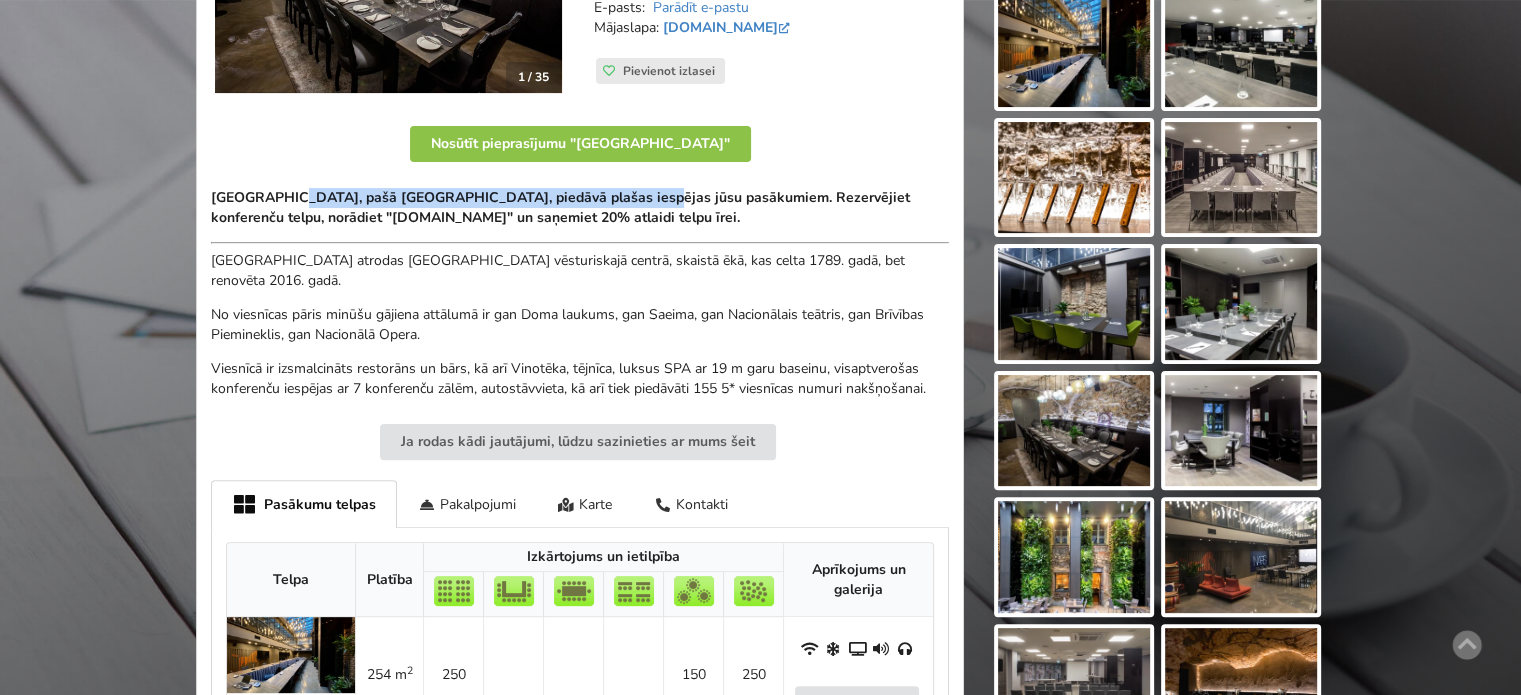
drag, startPoint x: 286, startPoint y: 193, endPoint x: 630, endPoint y: 206, distance: 344.2
click at [628, 206] on strong "Pullman Riga Old Town Hotel, pašā Rīgas sirdī, piedāvā plašas iespējas jūsu pas…" at bounding box center [560, 207] width 699 height 39
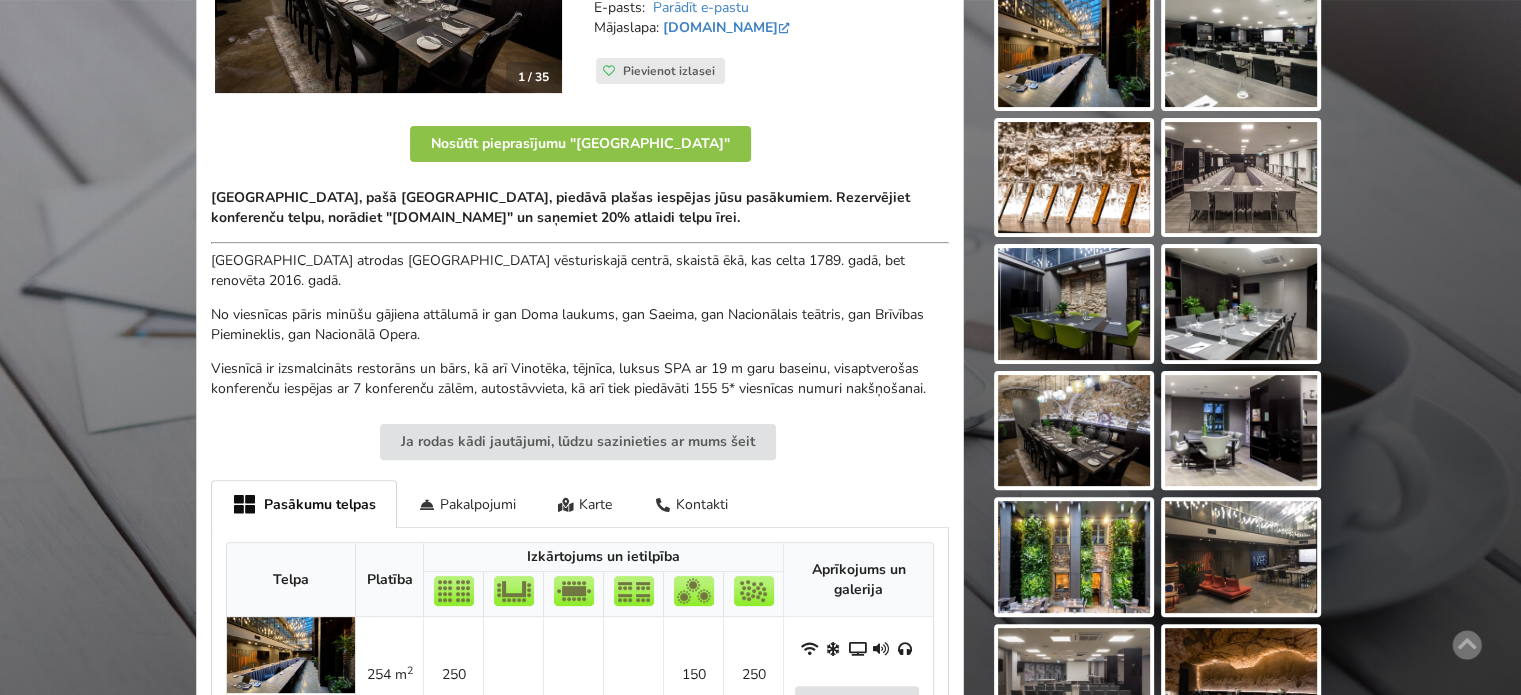
click at [630, 206] on strong "Pullman Riga Old Town Hotel, pašā Rīgas sirdī, piedāvā plašas iespējas jūsu pas…" at bounding box center [560, 207] width 699 height 39
drag, startPoint x: 776, startPoint y: 195, endPoint x: 807, endPoint y: 197, distance: 31.1
click at [806, 197] on strong "Pullman Riga Old Town Hotel, pašā Rīgas sirdī, piedāvā plašas iespējas jūsu pas…" at bounding box center [560, 207] width 699 height 39
click at [807, 197] on strong "Pullman Riga Old Town Hotel, pašā Rīgas sirdī, piedāvā plašas iespējas jūsu pas…" at bounding box center [560, 207] width 699 height 39
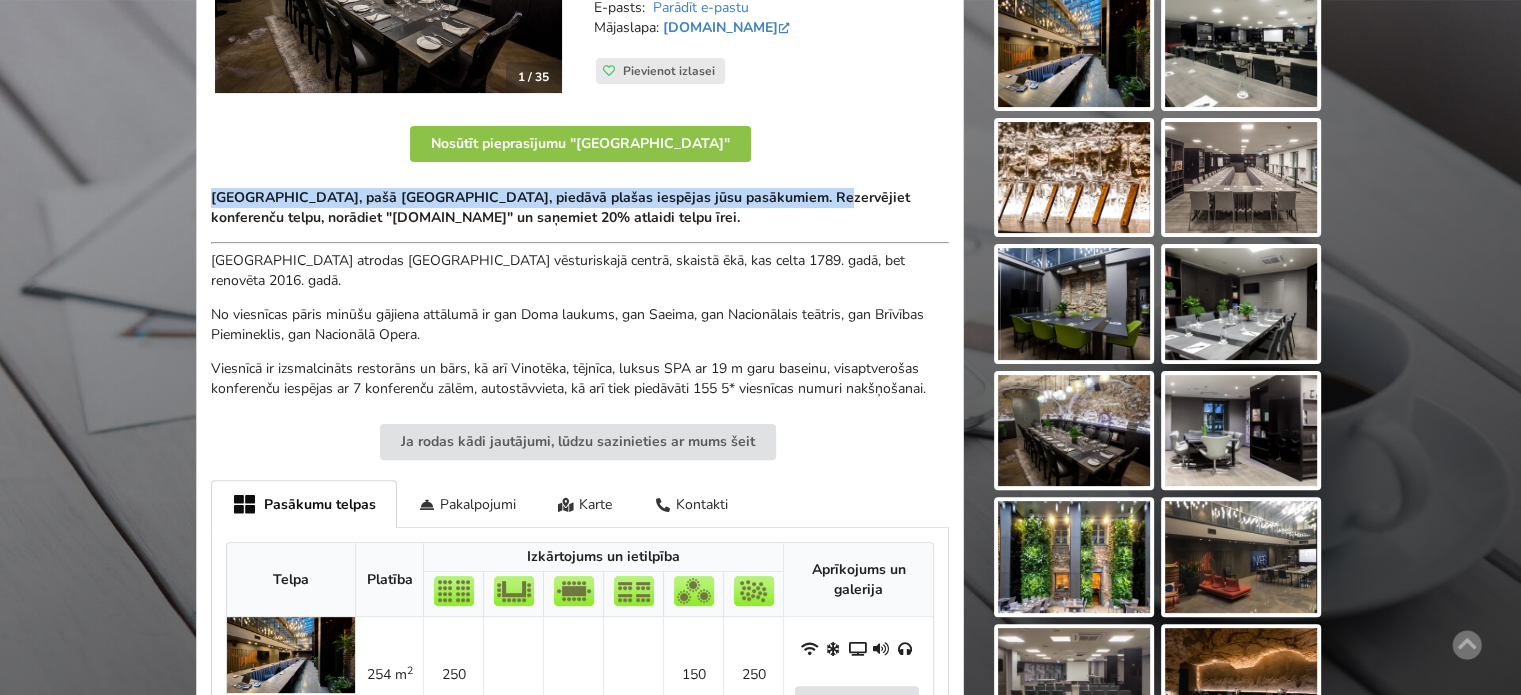
drag, startPoint x: 223, startPoint y: 193, endPoint x: 798, endPoint y: 195, distance: 574.9
click at [794, 196] on strong "Pullman Riga Old Town Hotel, pašā Rīgas sirdī, piedāvā plašas iespējas jūsu pas…" at bounding box center [560, 207] width 699 height 39
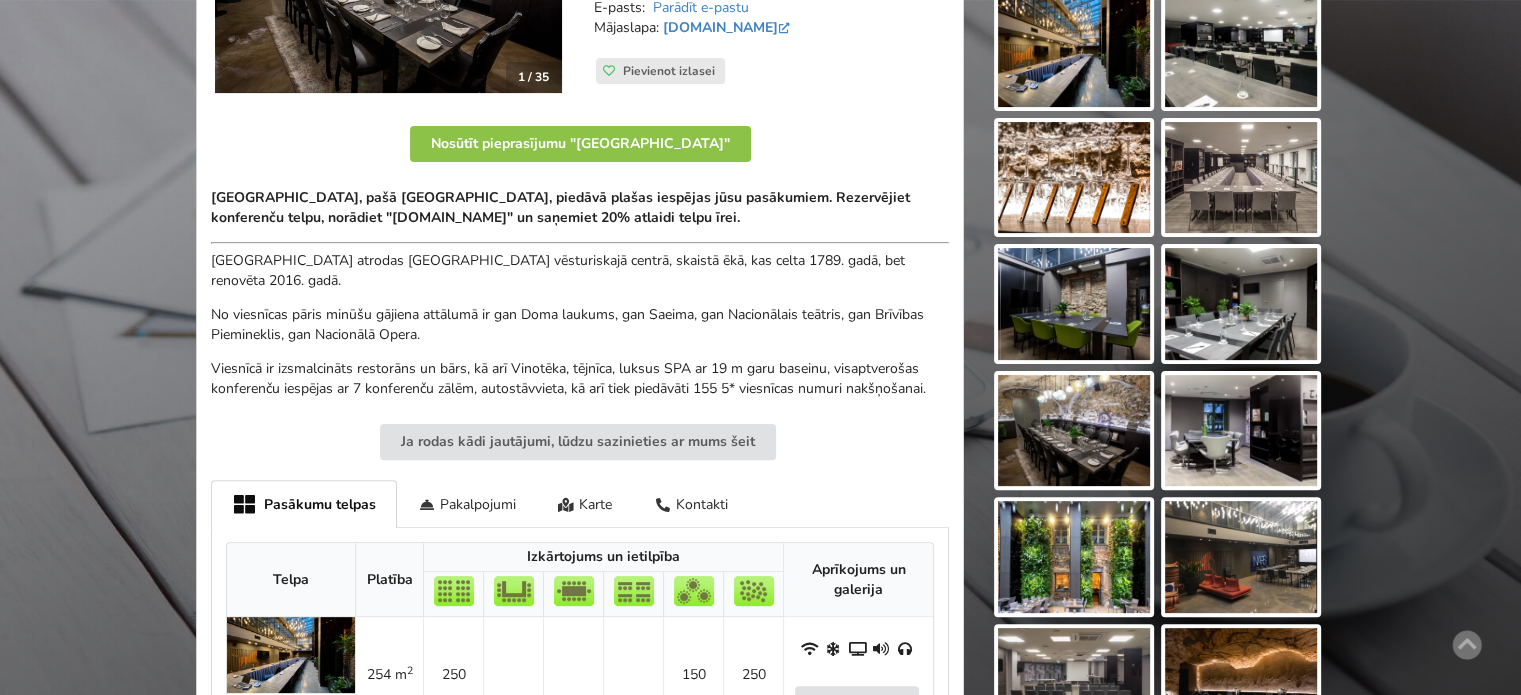
click at [815, 192] on strong "Pullman Riga Old Town Hotel, pašā Rīgas sirdī, piedāvā plašas iespējas jūsu pas…" at bounding box center [560, 207] width 699 height 39
drag, startPoint x: 450, startPoint y: 190, endPoint x: 596, endPoint y: 209, distance: 147.2
click at [592, 207] on strong "Pullman Riga Old Town Hotel, pašā Rīgas sirdī, piedāvā plašas iespējas jūsu pas…" at bounding box center [560, 207] width 699 height 39
click at [597, 210] on strong "Pullman Riga Old Town Hotel, pašā Rīgas sirdī, piedāvā plašas iespējas jūsu pas…" at bounding box center [560, 207] width 699 height 39
drag, startPoint x: 495, startPoint y: 259, endPoint x: 687, endPoint y: 270, distance: 192.3
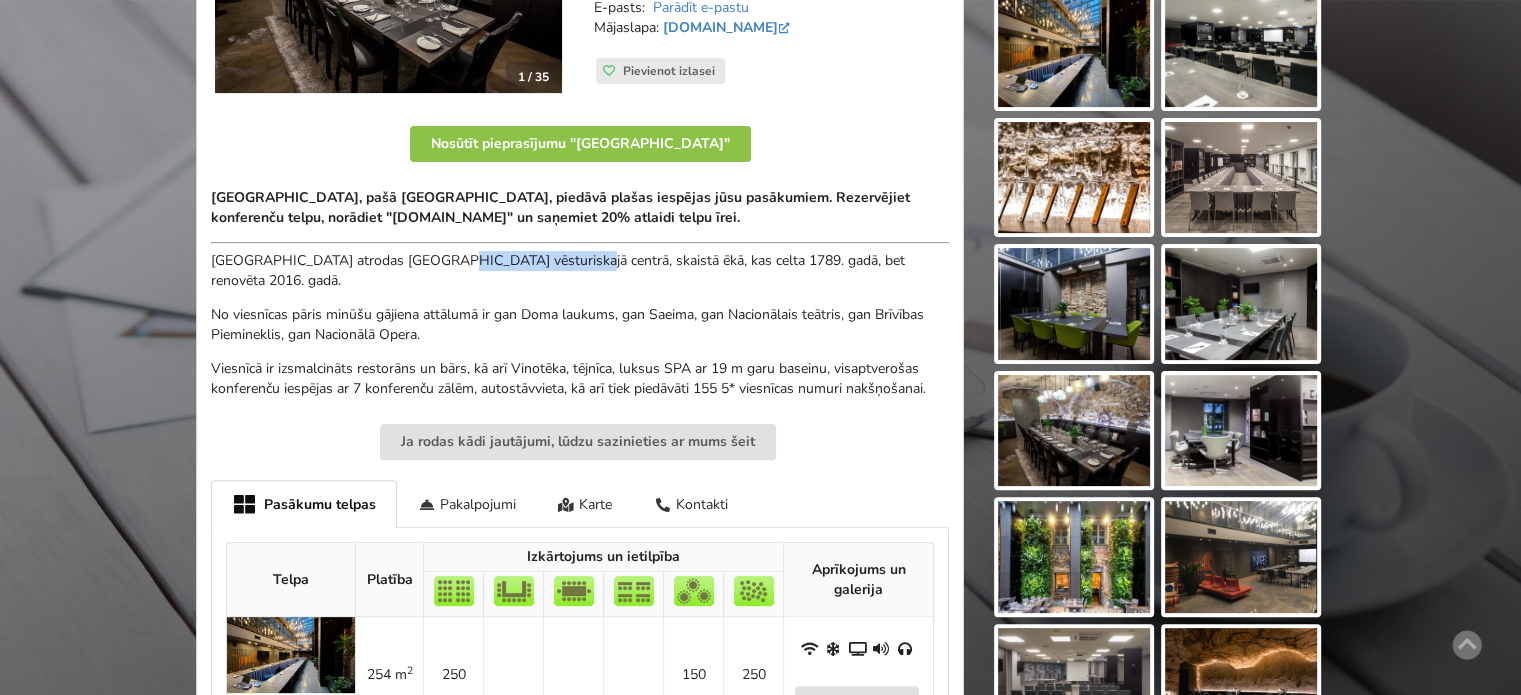
click at [671, 267] on p "[GEOGRAPHIC_DATA] atrodas [GEOGRAPHIC_DATA] vēsturiskajā centrā, skaistā ēkā, k…" at bounding box center [580, 271] width 738 height 40
click at [687, 270] on p "[GEOGRAPHIC_DATA] atrodas [GEOGRAPHIC_DATA] vēsturiskajā centrā, skaistā ēkā, k…" at bounding box center [580, 271] width 738 height 40
click at [906, 209] on p "Pullman Riga Old Town Hotel, pašā Rīgas sirdī, piedāvā plašas iespējas jūsu pas…" at bounding box center [580, 208] width 738 height 40
click at [916, 211] on p "Pullman Riga Old Town Hotel, pašā Rīgas sirdī, piedāvā plašas iespējas jūsu pas…" at bounding box center [580, 208] width 738 height 40
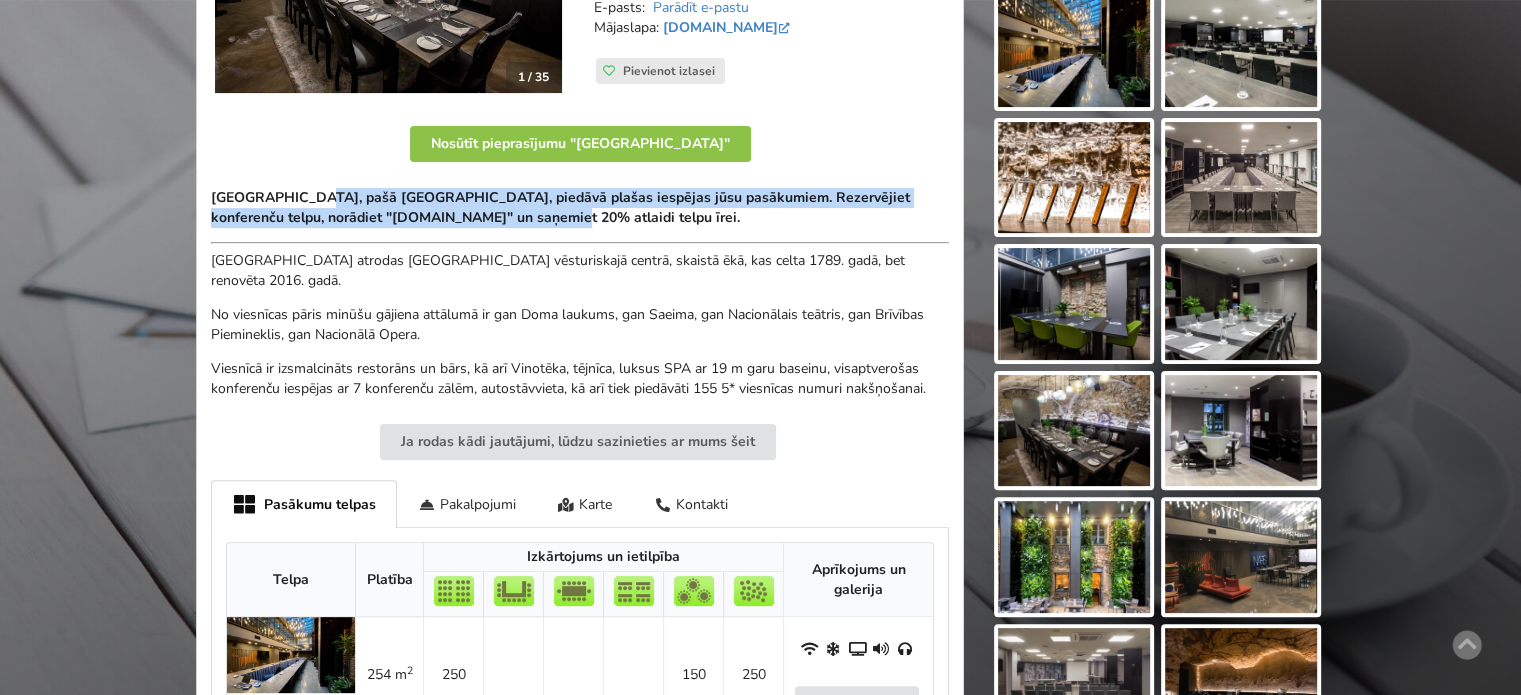
drag, startPoint x: 503, startPoint y: 218, endPoint x: 515, endPoint y: 219, distance: 12.0
click at [506, 219] on strong "Pullman Riga Old Town Hotel, pašā Rīgas sirdī, piedāvā plašas iespējas jūsu pas…" at bounding box center [560, 207] width 699 height 39
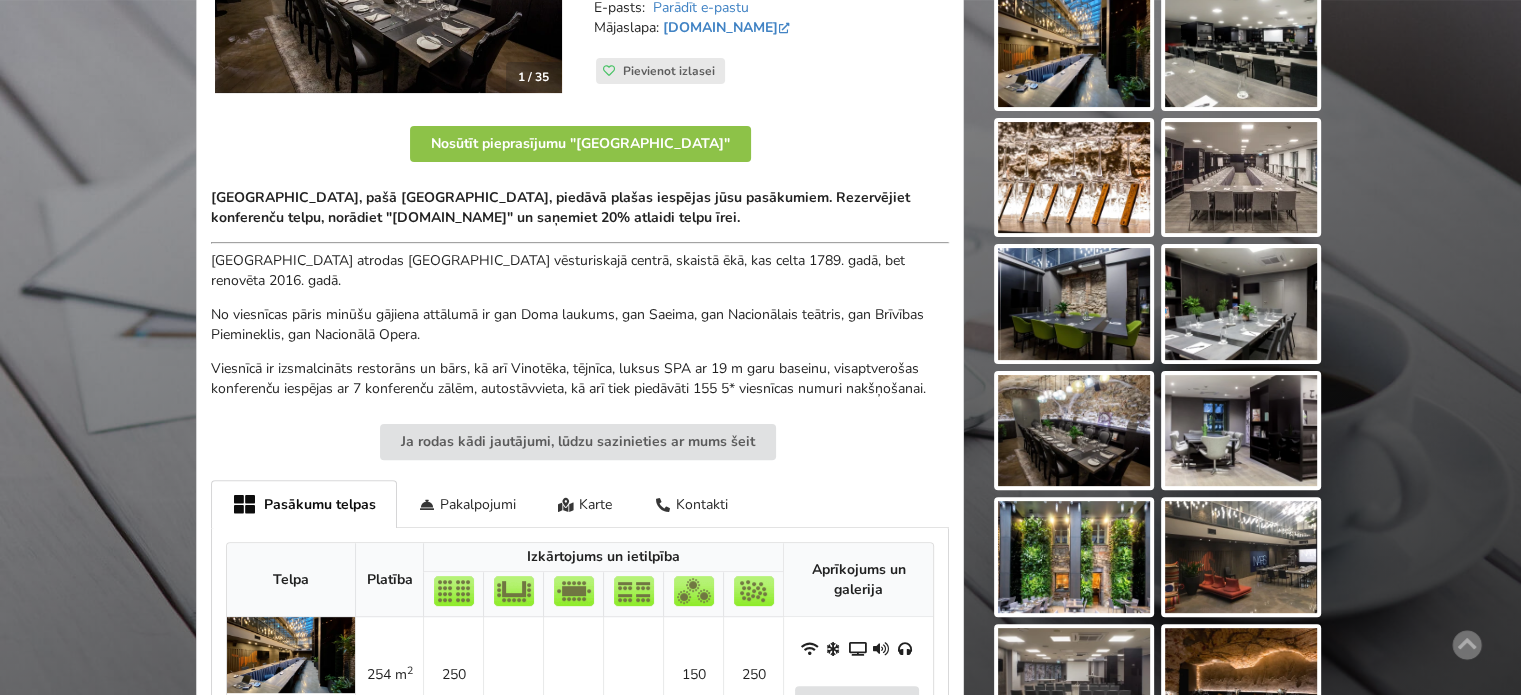
click at [515, 219] on strong "Pullman Riga Old Town Hotel, pašā Rīgas sirdī, piedāvā plašas iespējas jūsu pas…" at bounding box center [560, 207] width 699 height 39
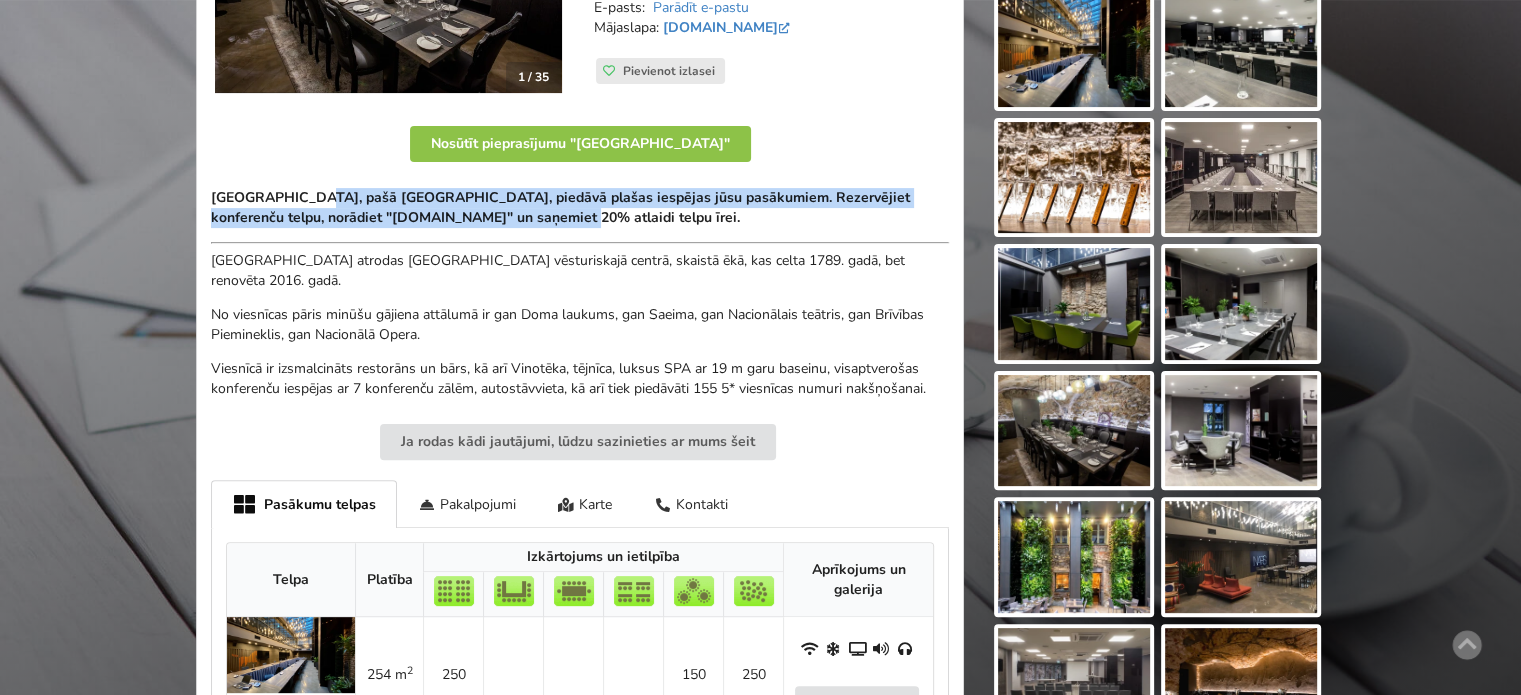
drag, startPoint x: 488, startPoint y: 214, endPoint x: 548, endPoint y: 221, distance: 60.4
click at [532, 220] on strong "Pullman Riga Old Town Hotel, pašā Rīgas sirdī, piedāvā plašas iespējas jūsu pas…" at bounding box center [560, 207] width 699 height 39
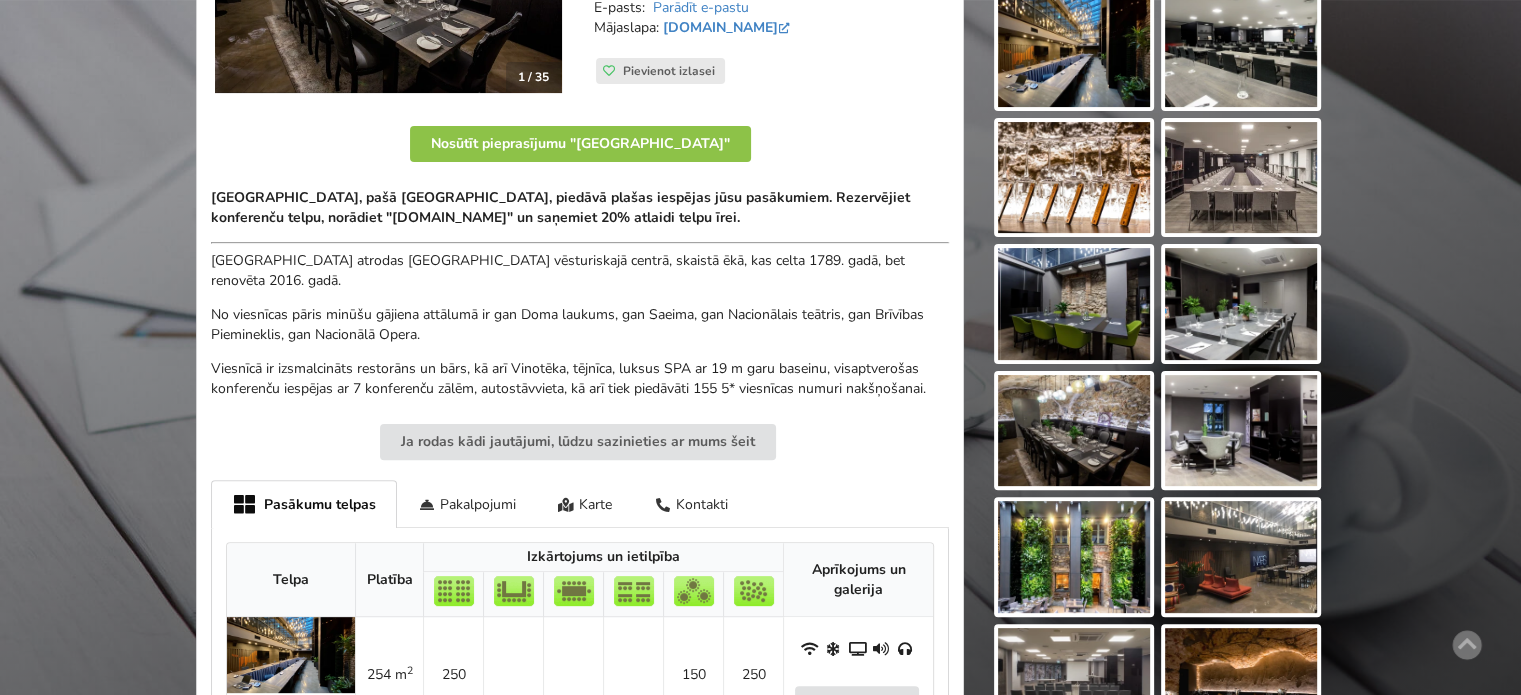
click at [548, 221] on strong "Pullman Riga Old Town Hotel, pašā Rīgas sirdī, piedāvā plašas iespējas jūsu pas…" at bounding box center [560, 207] width 699 height 39
drag, startPoint x: 731, startPoint y: 220, endPoint x: 366, endPoint y: 207, distance: 365.2
click at [368, 208] on p "Pullman Riga Old Town Hotel, pašā Rīgas sirdī, piedāvā plašas iespējas jūsu pas…" at bounding box center [580, 208] width 738 height 40
click at [366, 207] on strong "Pullman Riga Old Town Hotel, pašā Rīgas sirdī, piedāvā plašas iespējas jūsu pas…" at bounding box center [560, 207] width 699 height 39
drag, startPoint x: 422, startPoint y: 183, endPoint x: 639, endPoint y: 206, distance: 218.2
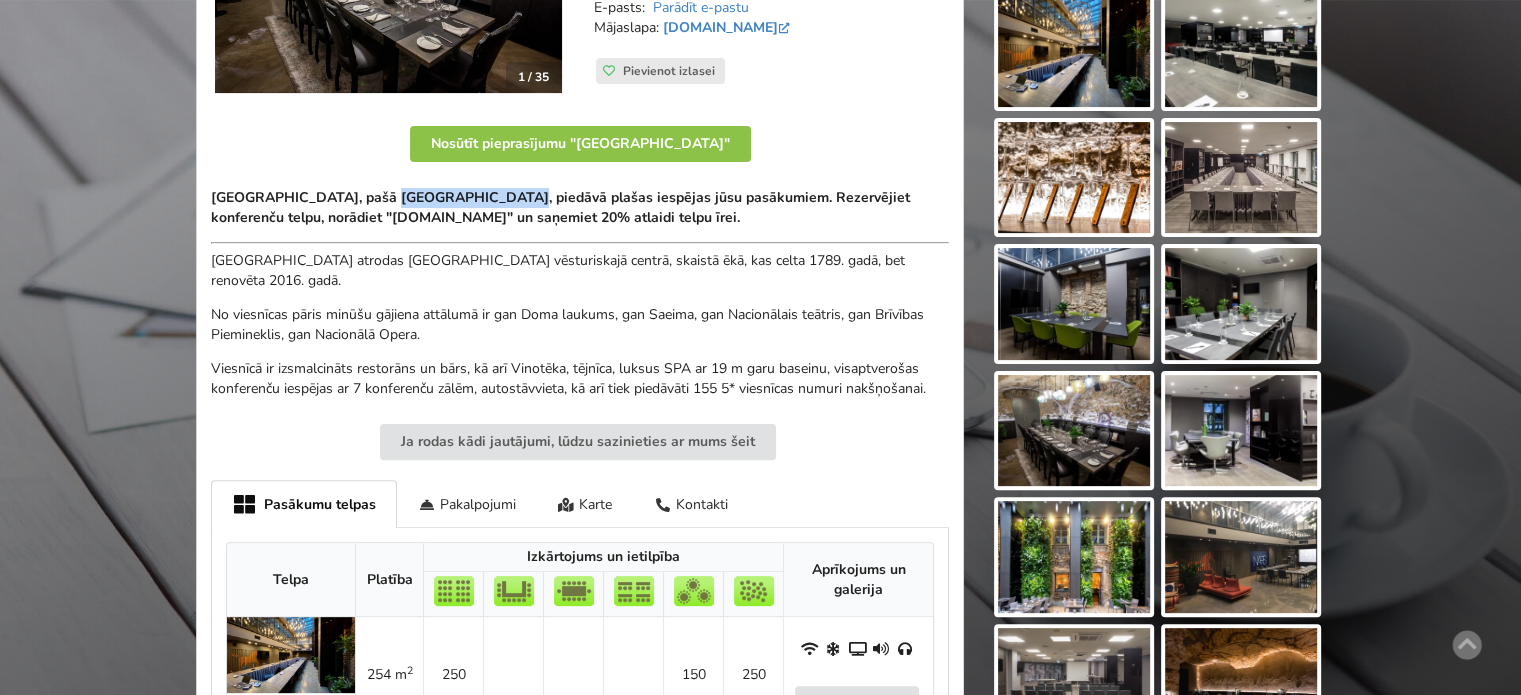
drag, startPoint x: 639, startPoint y: 206, endPoint x: 711, endPoint y: 209, distance: 72.0
click at [639, 207] on strong "Pullman Riga Old Town Hotel, pašā Rīgas sirdī, piedāvā plašas iespējas jūsu pas…" at bounding box center [560, 207] width 699 height 39
drag, startPoint x: 748, startPoint y: 216, endPoint x: 352, endPoint y: 187, distance: 397.0
click at [360, 188] on p "Pullman Riga Old Town Hotel, pašā Rīgas sirdī, piedāvā plašas iespējas jūsu pas…" at bounding box center [580, 208] width 738 height 40
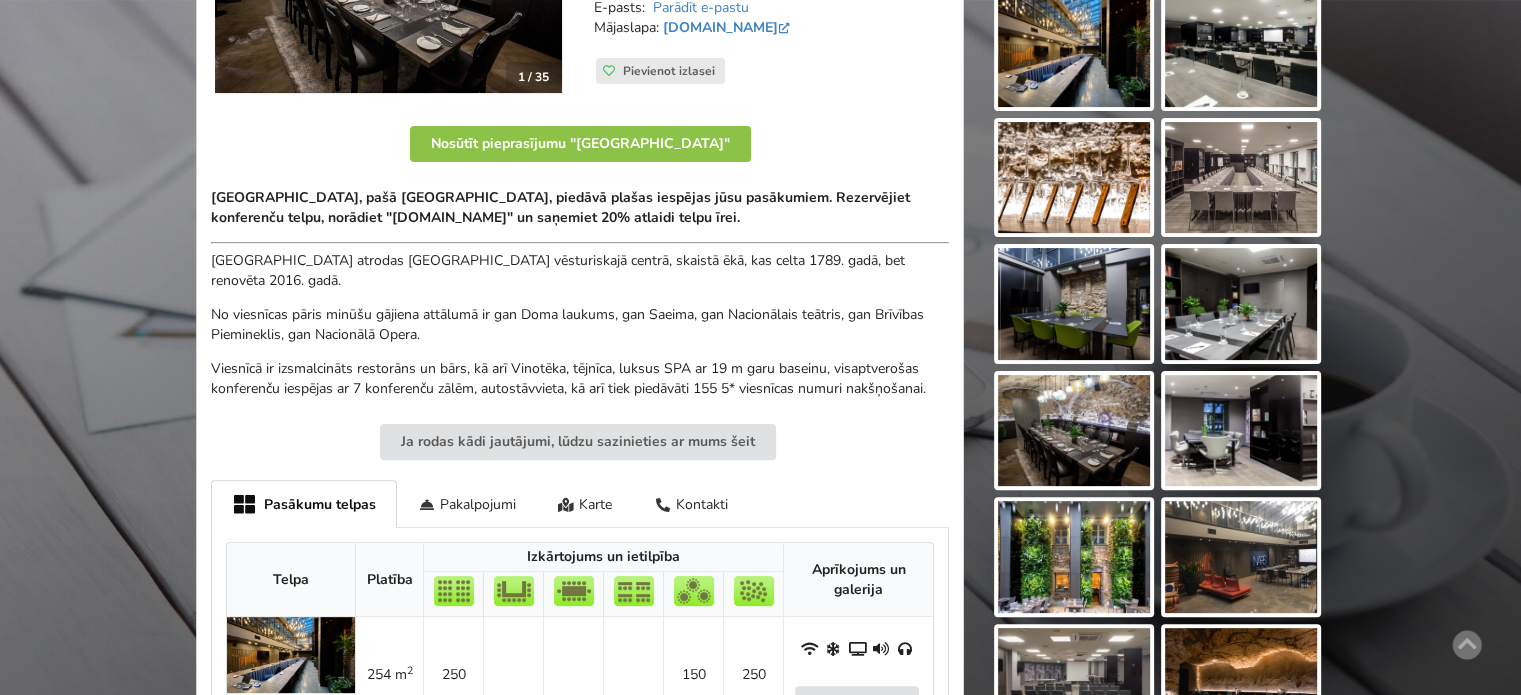
click at [348, 188] on strong "Pullman Riga Old Town Hotel, pašā Rīgas sirdī, piedāvā plašas iespējas jūsu pas…" at bounding box center [560, 207] width 699 height 39
drag, startPoint x: 277, startPoint y: 187, endPoint x: 545, endPoint y: 199, distance: 268.2
click at [461, 192] on strong "Pullman Riga Old Town Hotel, pašā Rīgas sirdī, piedāvā plašas iespējas jūsu pas…" at bounding box center [560, 207] width 699 height 39
click at [545, 199] on strong "Pullman Riga Old Town Hotel, pašā Rīgas sirdī, piedāvā plašas iespējas jūsu pas…" at bounding box center [560, 207] width 699 height 39
click at [712, 260] on p "[GEOGRAPHIC_DATA] atrodas [GEOGRAPHIC_DATA] vēsturiskajā centrā, skaistā ēkā, k…" at bounding box center [580, 271] width 738 height 40
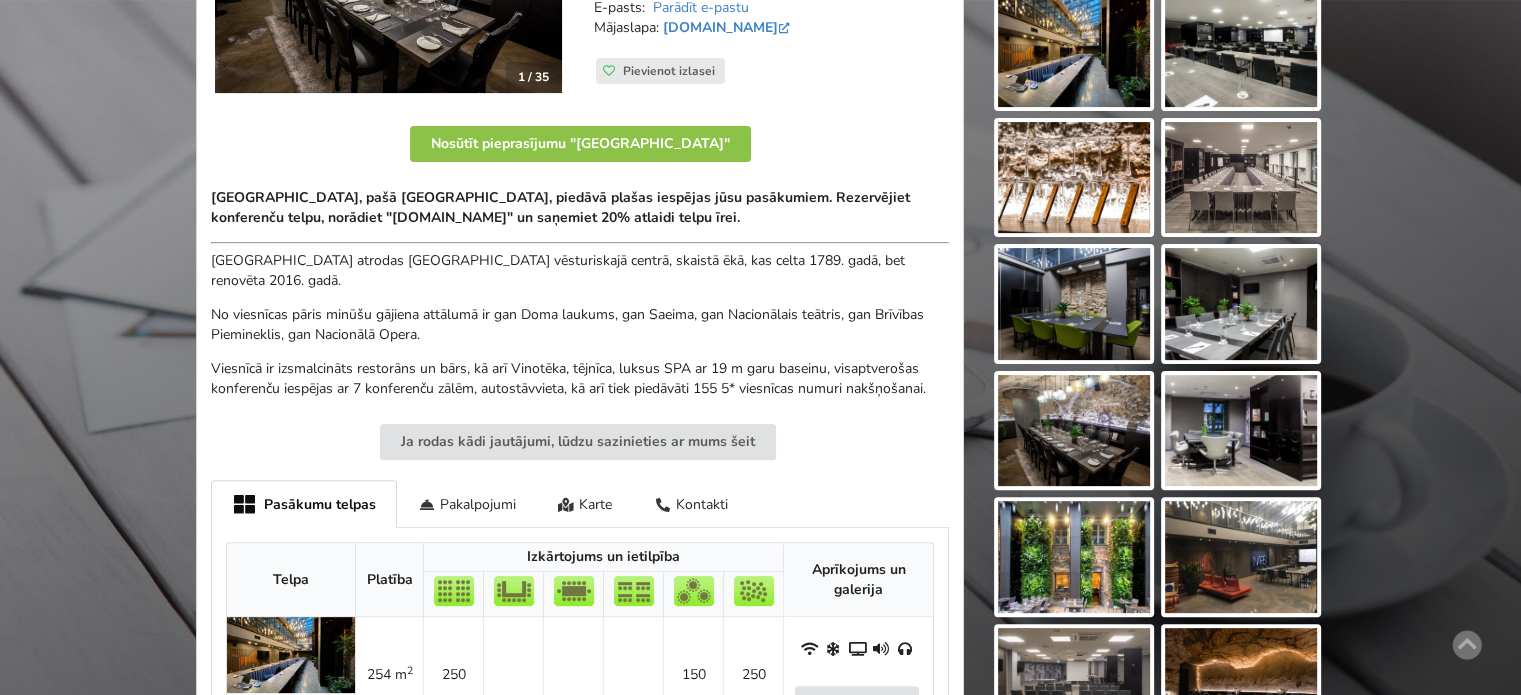
click at [714, 261] on p "[GEOGRAPHIC_DATA] atrodas [GEOGRAPHIC_DATA] vēsturiskajā centrā, skaistā ēkā, k…" at bounding box center [580, 271] width 738 height 40
drag, startPoint x: 666, startPoint y: 260, endPoint x: 864, endPoint y: 269, distance: 198.2
click at [828, 265] on p "[GEOGRAPHIC_DATA] atrodas [GEOGRAPHIC_DATA] vēsturiskajā centrā, skaistā ēkā, k…" at bounding box center [580, 271] width 738 height 40
click at [888, 269] on p "[GEOGRAPHIC_DATA] atrodas [GEOGRAPHIC_DATA] vēsturiskajā centrā, skaistā ēkā, k…" at bounding box center [580, 271] width 738 height 40
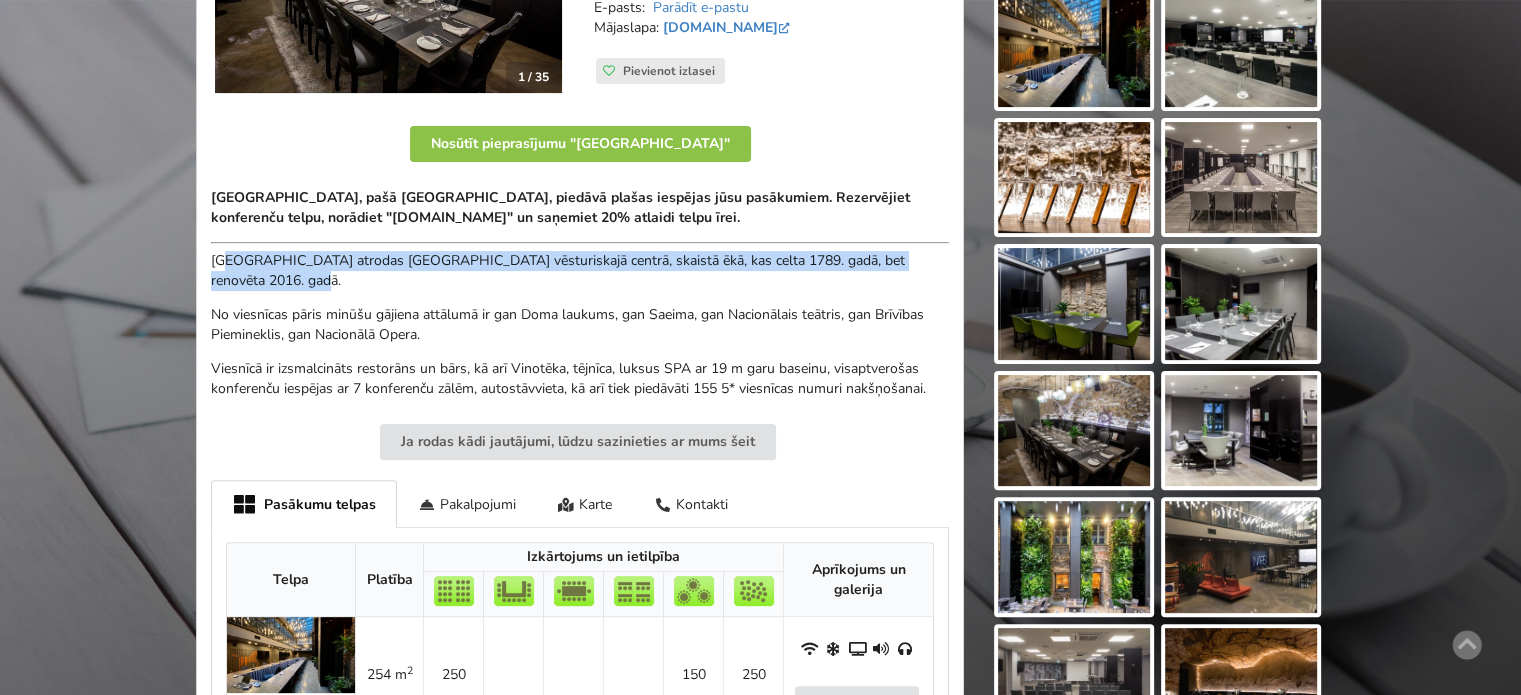
drag, startPoint x: 224, startPoint y: 259, endPoint x: 388, endPoint y: 279, distance: 165.2
click at [386, 278] on p "[GEOGRAPHIC_DATA] atrodas [GEOGRAPHIC_DATA] vēsturiskajā centrā, skaistā ēkā, k…" at bounding box center [580, 271] width 738 height 40
click at [388, 279] on p "[GEOGRAPHIC_DATA] atrodas [GEOGRAPHIC_DATA] vēsturiskajā centrā, skaistā ēkā, k…" at bounding box center [580, 271] width 738 height 40
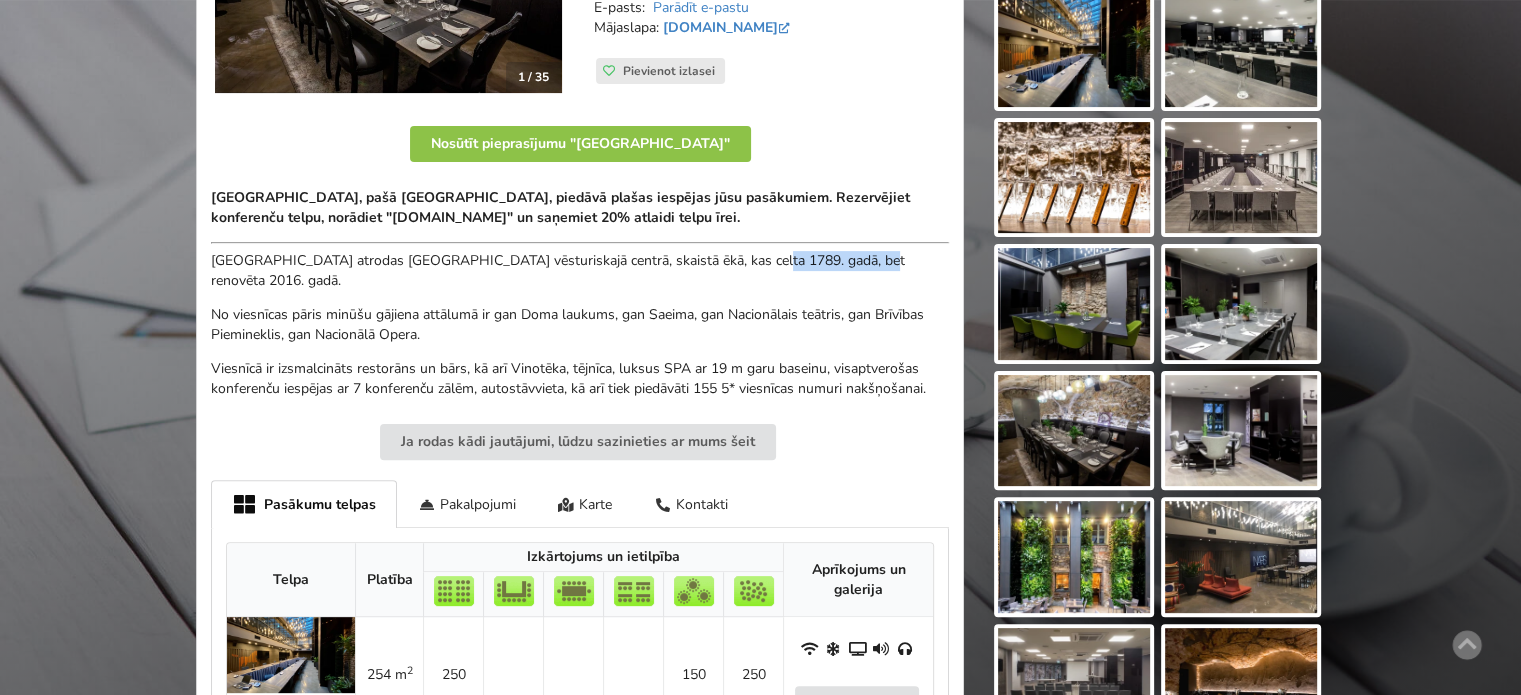
drag, startPoint x: 796, startPoint y: 263, endPoint x: 902, endPoint y: 275, distance: 106.7
click at [882, 271] on p "[GEOGRAPHIC_DATA] atrodas [GEOGRAPHIC_DATA] vēsturiskajā centrā, skaistā ēkā, k…" at bounding box center [580, 271] width 738 height 40
click at [902, 275] on p "[GEOGRAPHIC_DATA] atrodas [GEOGRAPHIC_DATA] vēsturiskajā centrā, skaistā ēkā, k…" at bounding box center [580, 271] width 738 height 40
drag, startPoint x: 484, startPoint y: 276, endPoint x: 506, endPoint y: 281, distance: 22.6
click at [497, 279] on p "[GEOGRAPHIC_DATA] atrodas [GEOGRAPHIC_DATA] vēsturiskajā centrā, skaistā ēkā, k…" at bounding box center [580, 271] width 738 height 40
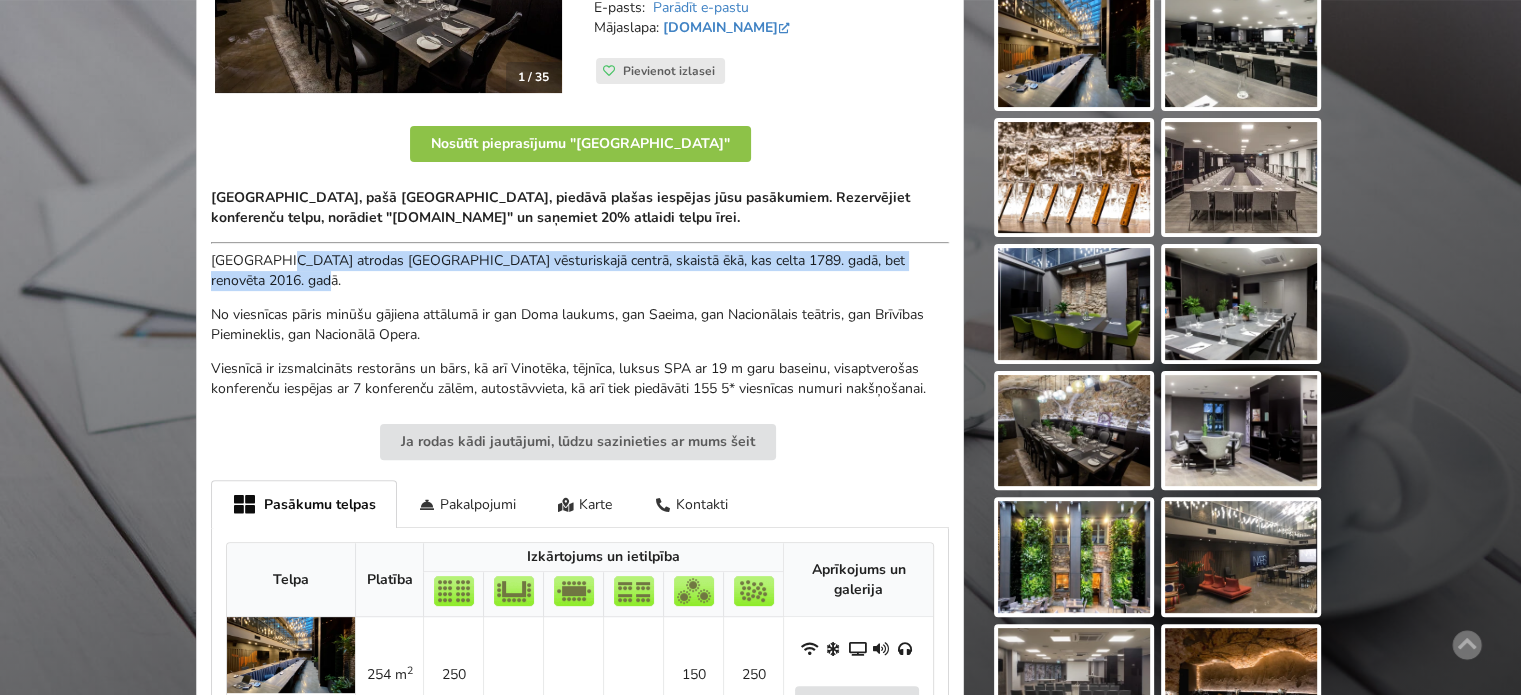
click at [506, 281] on p "[GEOGRAPHIC_DATA] atrodas [GEOGRAPHIC_DATA] vēsturiskajā centrā, skaistā ēkā, k…" at bounding box center [580, 271] width 738 height 40
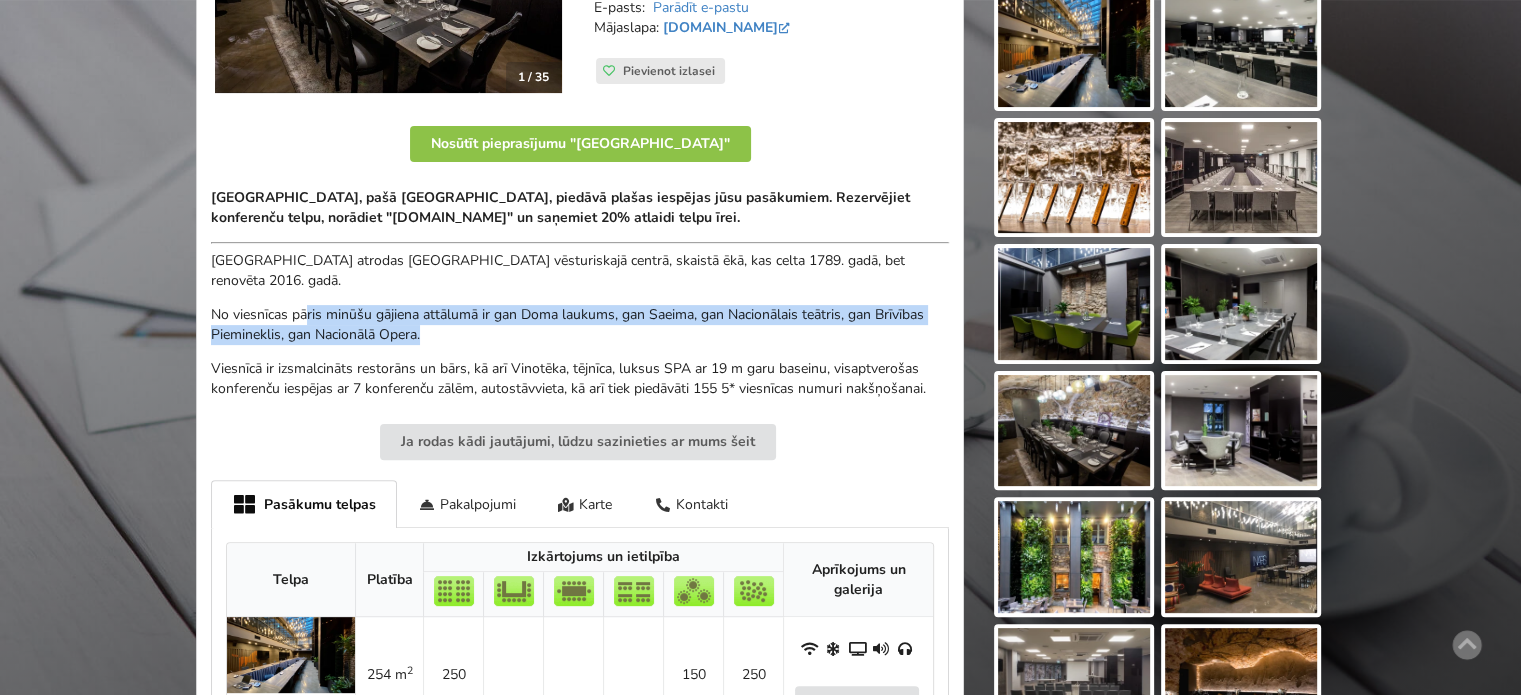
click at [492, 327] on p "No viesnīcas pāris minūšu gājiena attālumā ir gan Doma laukums, gan Saeima, gan…" at bounding box center [580, 325] width 738 height 40
click at [548, 334] on p "No viesnīcas pāris minūšu gājiena attālumā ir gan Doma laukums, gan Saeima, gan…" at bounding box center [580, 325] width 738 height 40
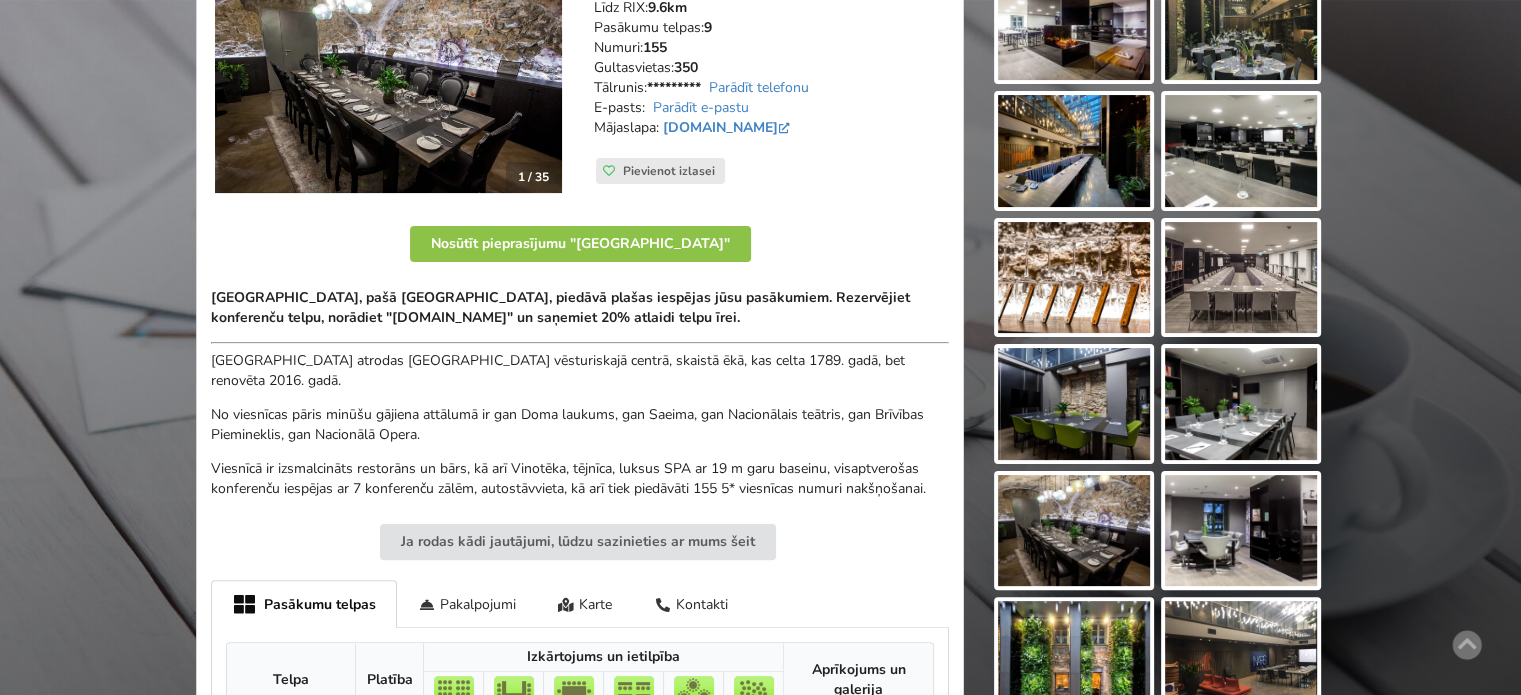
scroll to position [300, 0]
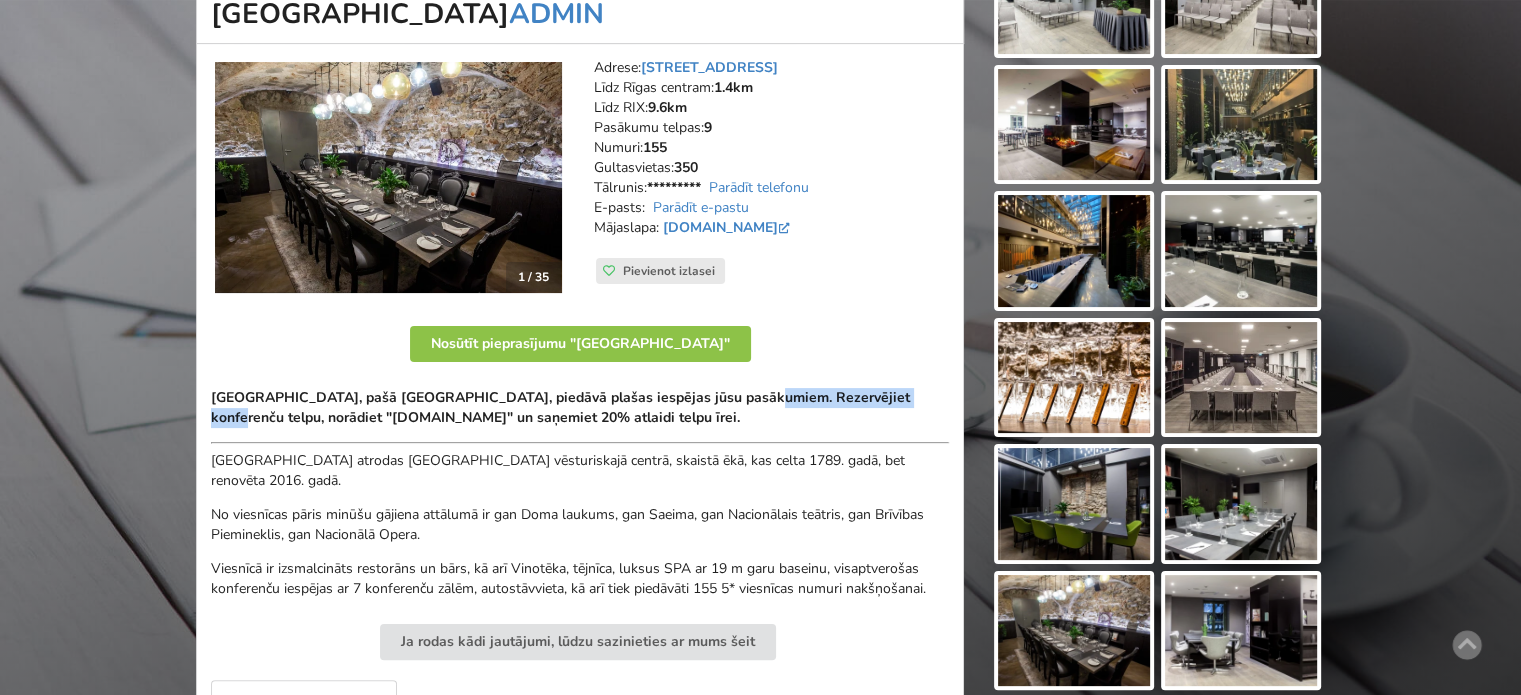
drag, startPoint x: 775, startPoint y: 398, endPoint x: 912, endPoint y: 406, distance: 137.2
click at [908, 406] on p "Pullman Riga Old Town Hotel, pašā Rīgas sirdī, piedāvā plašas iespējas jūsu pas…" at bounding box center [580, 408] width 738 height 40
click at [912, 406] on p "Pullman Riga Old Town Hotel, pašā Rīgas sirdī, piedāvā plašas iespējas jūsu pas…" at bounding box center [580, 408] width 738 height 40
drag, startPoint x: 369, startPoint y: 400, endPoint x: 646, endPoint y: 412, distance: 277.2
click at [616, 412] on strong "Pullman Riga Old Town Hotel, pašā Rīgas sirdī, piedāvā plašas iespējas jūsu pas…" at bounding box center [560, 407] width 699 height 39
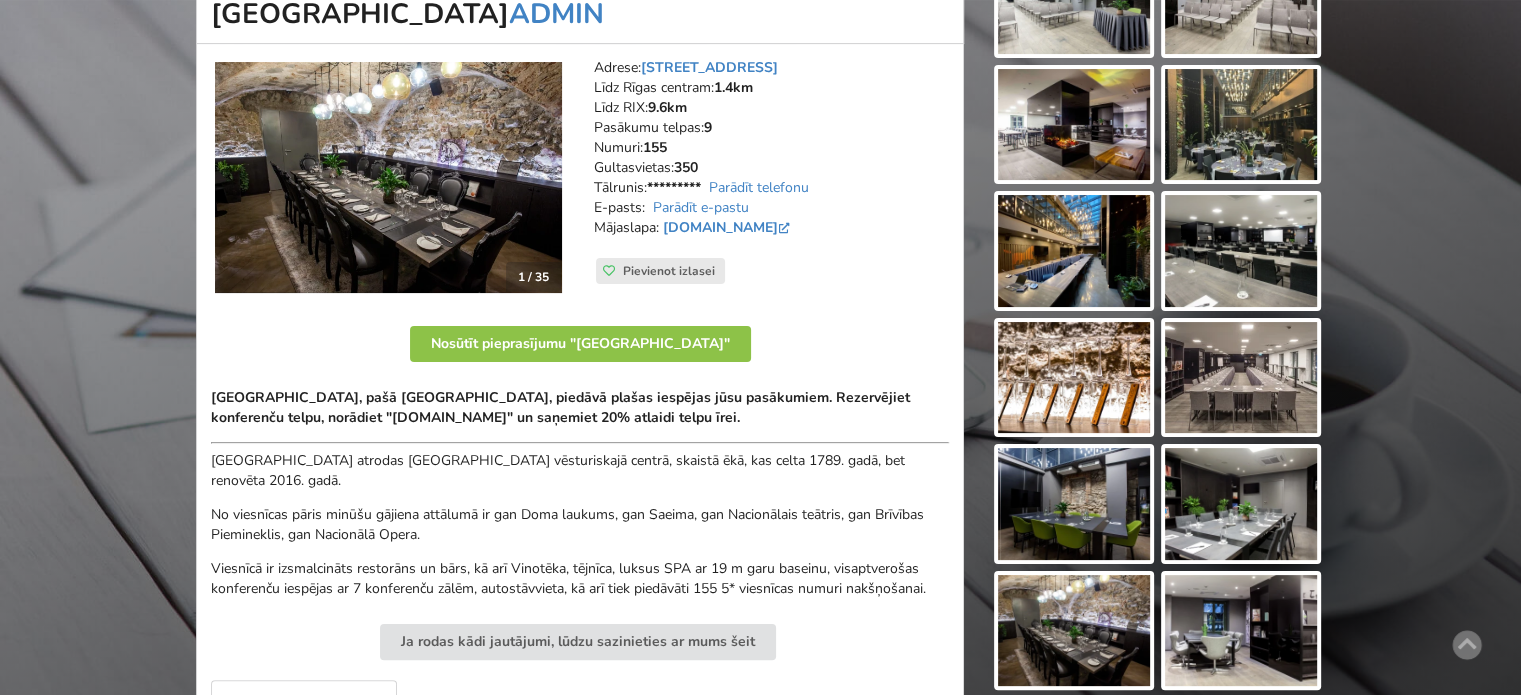
click at [661, 412] on strong "Pullman Riga Old Town Hotel, pašā Rīgas sirdī, piedāvā plašas iespējas jūsu pas…" at bounding box center [560, 407] width 699 height 39
